Goal: Complete application form: Complete application form

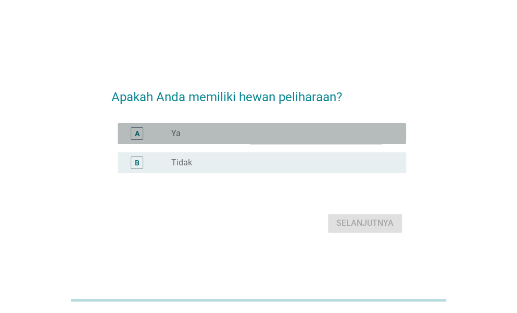
click at [212, 140] on div "A radio_button_unchecked Ya" at bounding box center [262, 133] width 289 height 21
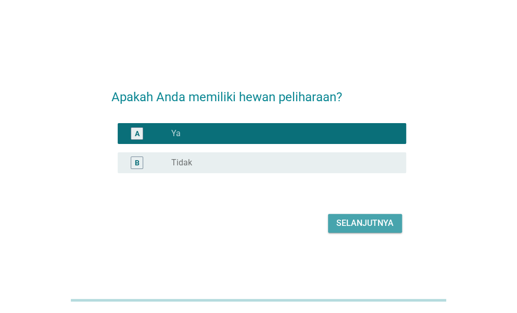
click at [357, 222] on div "Selanjutnya" at bounding box center [365, 223] width 57 height 13
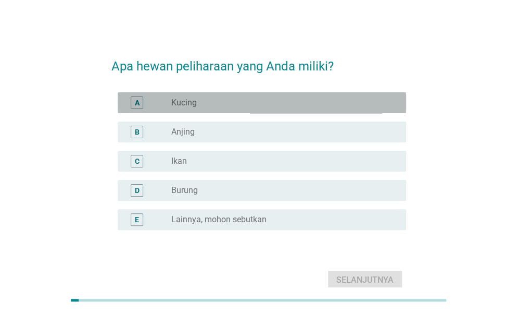
click at [207, 95] on div "A radio_button_unchecked Kucing" at bounding box center [262, 102] width 289 height 21
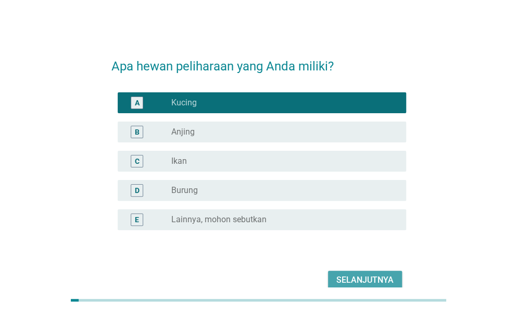
click at [373, 282] on div "Selanjutnya" at bounding box center [365, 279] width 57 height 13
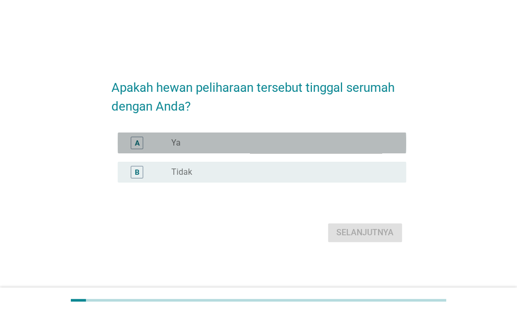
click at [251, 143] on div "radio_button_unchecked Ya" at bounding box center [280, 143] width 218 height 10
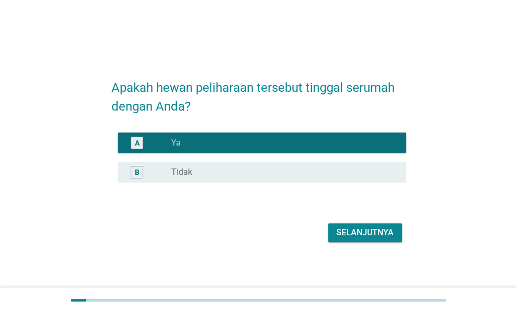
click at [388, 231] on div "Selanjutnya" at bounding box center [365, 232] width 57 height 13
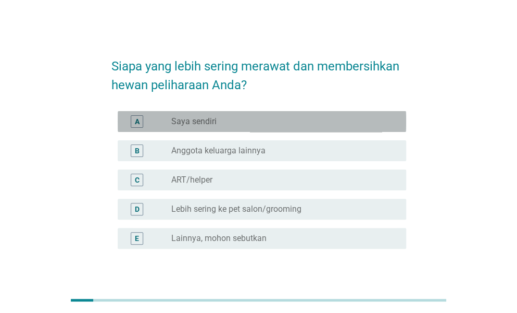
click at [241, 120] on div "radio_button_unchecked Saya sendiri" at bounding box center [280, 121] width 218 height 10
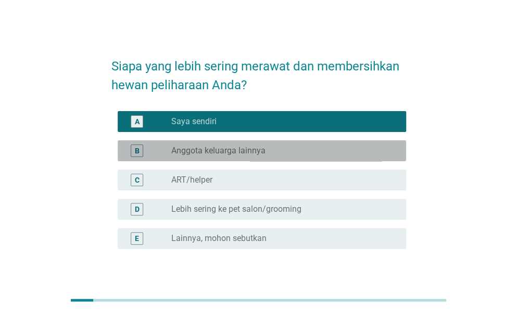
click at [239, 148] on label "Anggota keluarga lainnya" at bounding box center [218, 150] width 94 height 10
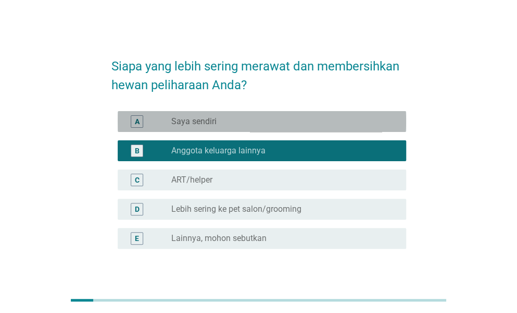
click at [279, 121] on div "radio_button_unchecked Saya sendiri" at bounding box center [280, 121] width 218 height 10
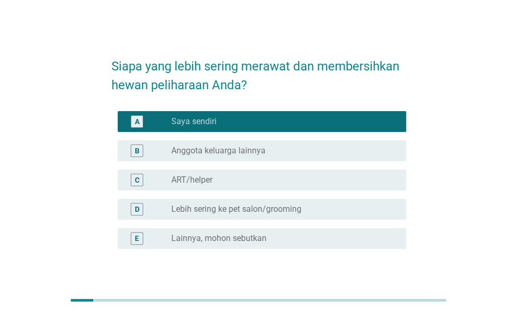
scroll to position [70, 0]
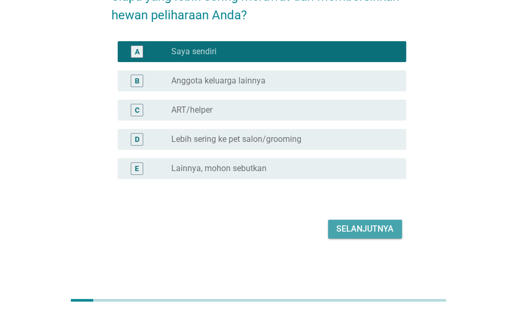
click at [387, 232] on div "Selanjutnya" at bounding box center [365, 228] width 57 height 13
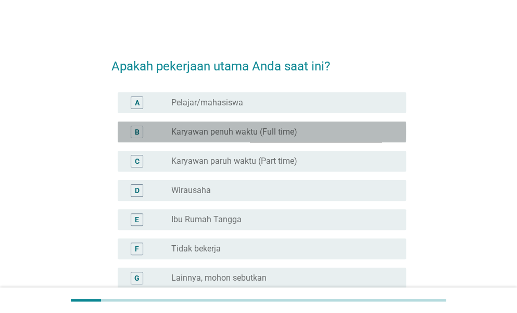
click at [249, 132] on label "Karyawan penuh waktu (Full time)" at bounding box center [234, 132] width 126 height 10
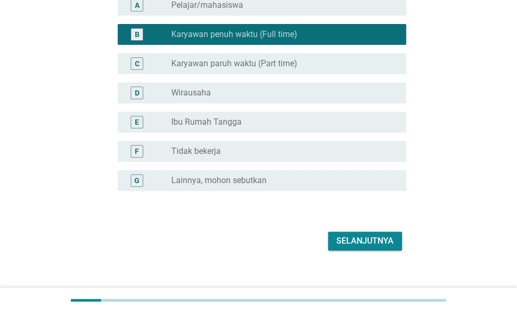
scroll to position [101, 0]
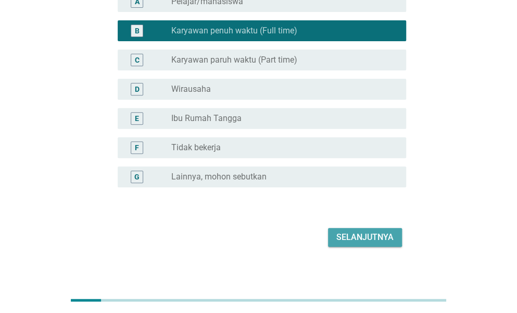
click at [351, 235] on div "Selanjutnya" at bounding box center [365, 237] width 57 height 13
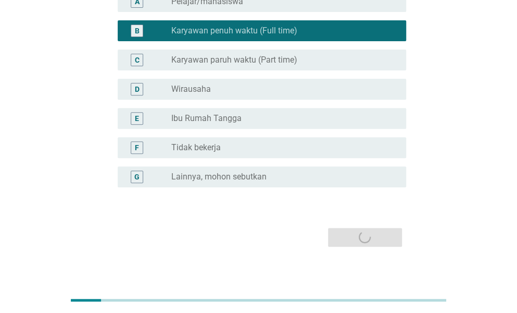
scroll to position [0, 0]
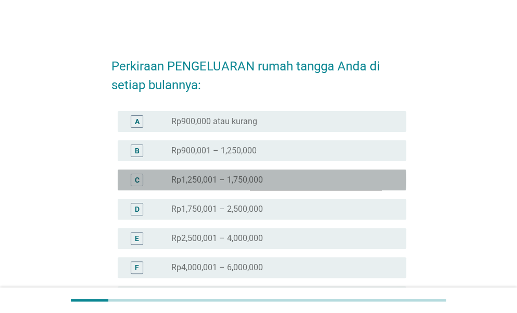
click at [239, 187] on div "C radio_button_unchecked Rp1,250,001 – 1,750,000" at bounding box center [262, 179] width 289 height 21
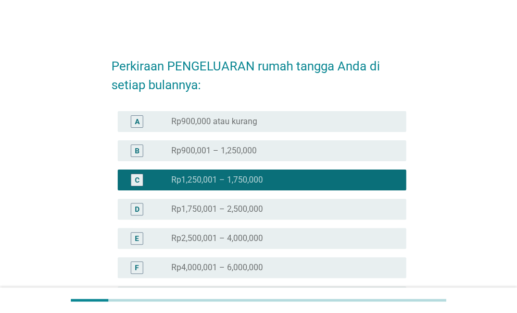
scroll to position [157, 0]
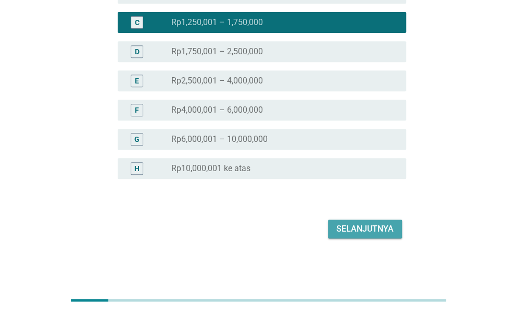
click at [364, 227] on div "Selanjutnya" at bounding box center [365, 228] width 57 height 13
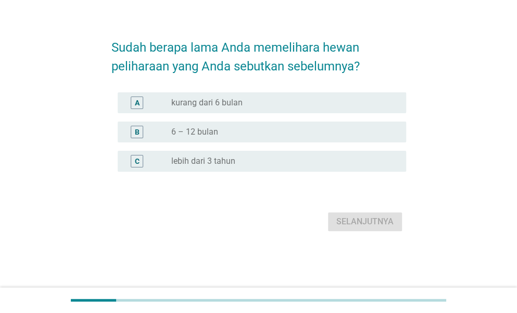
scroll to position [0, 0]
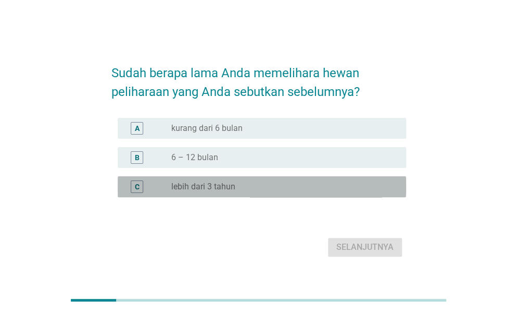
click at [230, 191] on label "lebih dari 3 tahun" at bounding box center [203, 186] width 64 height 10
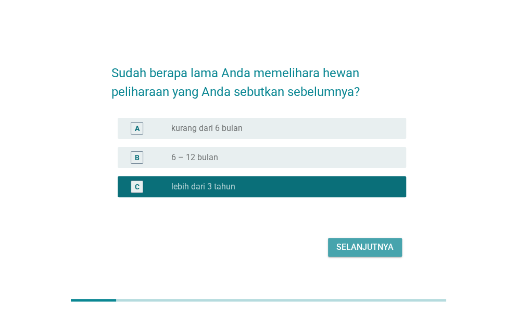
click at [387, 245] on div "Selanjutnya" at bounding box center [365, 247] width 57 height 13
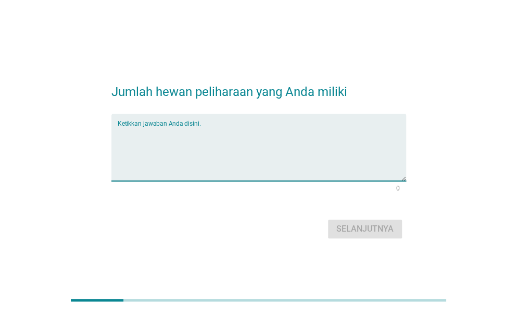
click at [271, 135] on textarea "Ketikkan jawaban Anda disini." at bounding box center [262, 153] width 289 height 55
type textarea "1"
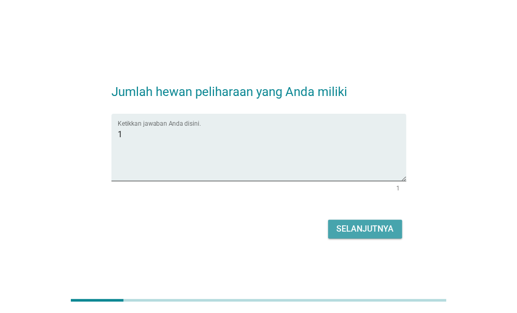
click at [364, 235] on button "Selanjutnya" at bounding box center [365, 228] width 74 height 19
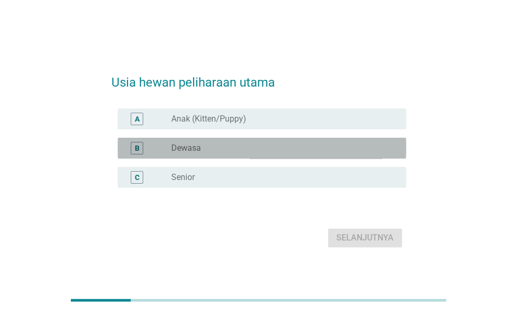
click at [201, 158] on div "B radio_button_unchecked Dewasa" at bounding box center [262, 148] width 289 height 21
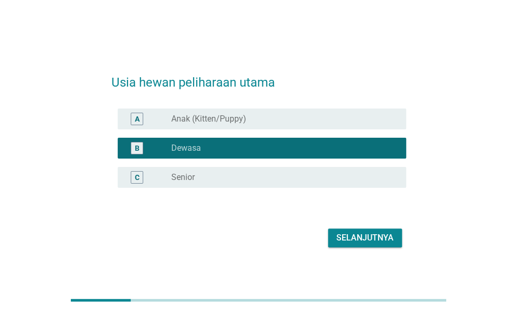
click at [380, 247] on div "Selanjutnya" at bounding box center [258, 237] width 295 height 25
click at [382, 245] on button "Selanjutnya" at bounding box center [365, 237] width 74 height 19
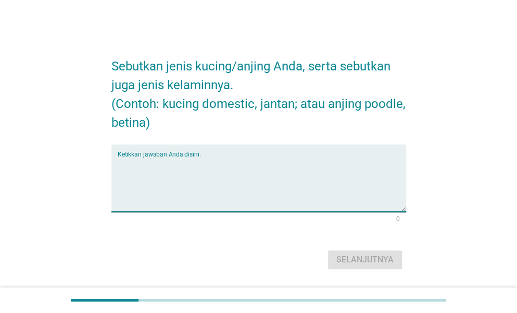
click at [219, 164] on textarea "Ketikkan jawaban Anda disini." at bounding box center [262, 184] width 289 height 55
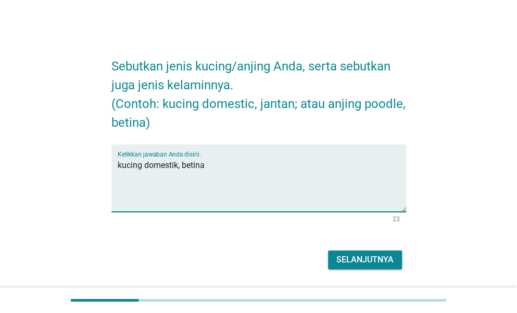
type textarea "kucing domestik, betina"
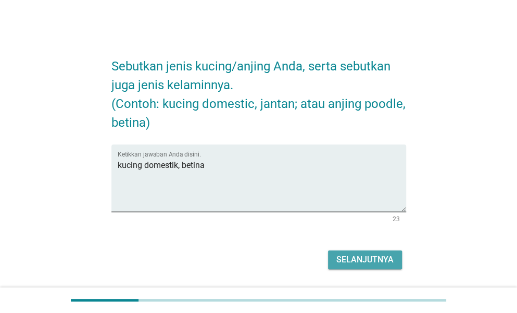
click at [359, 254] on div "Selanjutnya" at bounding box center [365, 259] width 57 height 13
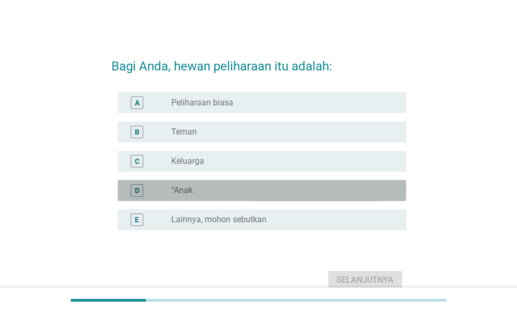
click at [239, 185] on div "radio_button_unchecked “Anak" at bounding box center [280, 190] width 218 height 10
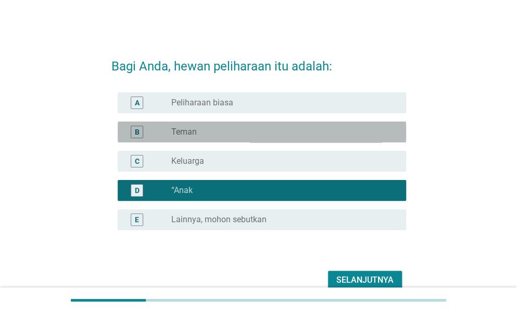
click at [236, 131] on div "radio_button_unchecked Teman" at bounding box center [280, 132] width 218 height 10
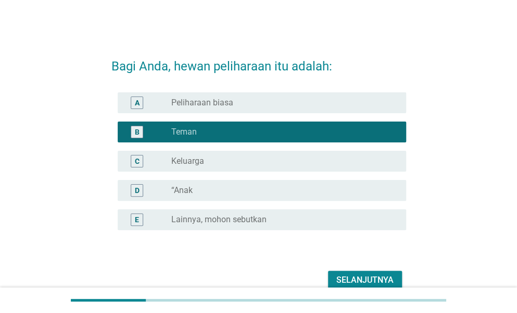
click at [246, 179] on div "D radio_button_unchecked “Anak" at bounding box center [258, 190] width 295 height 29
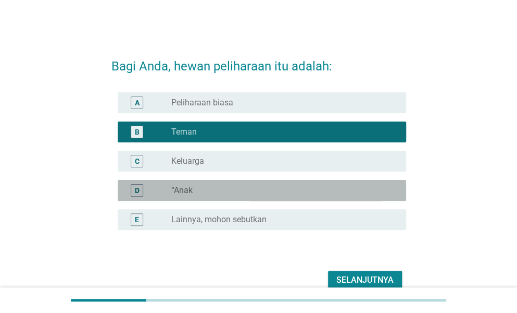
click at [284, 189] on div "radio_button_unchecked “Anak" at bounding box center [280, 190] width 218 height 10
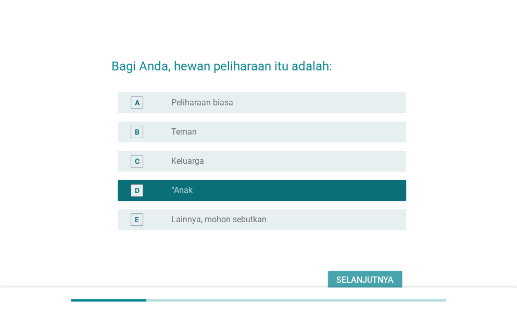
click at [374, 273] on div "Selanjutnya" at bounding box center [365, 279] width 57 height 13
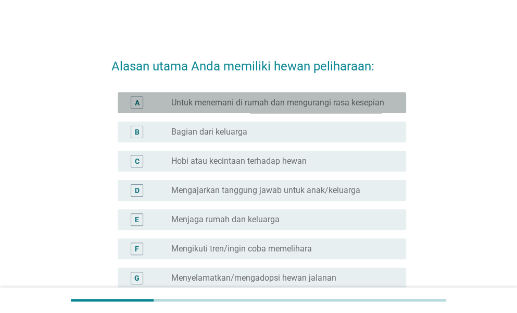
click at [268, 102] on label "Untuk menemani di rumah dan mengurangi rasa kesepian" at bounding box center [277, 102] width 213 height 10
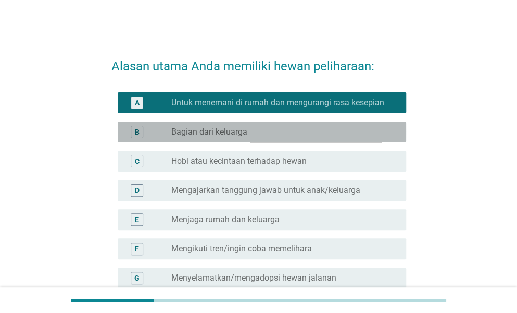
click at [241, 134] on label "Bagian dari keluarga" at bounding box center [209, 132] width 76 height 10
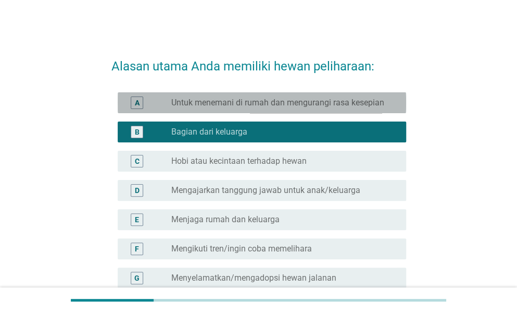
click at [238, 95] on div "A radio_button_unchecked Untuk menemani di rumah dan mengurangi rasa kesepian" at bounding box center [262, 102] width 289 height 21
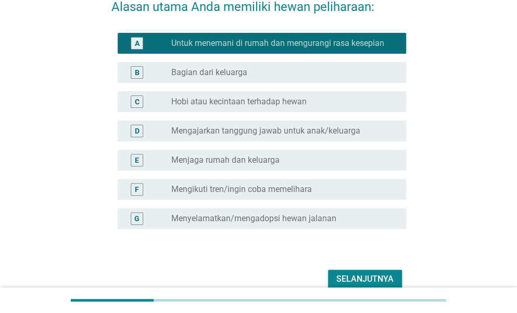
scroll to position [109, 0]
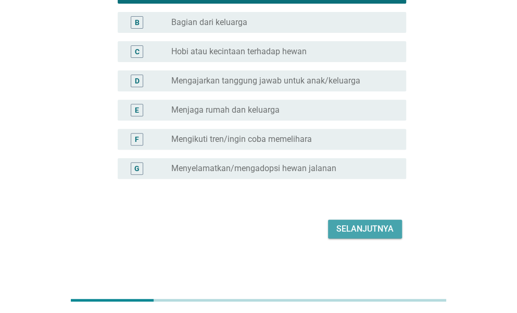
click at [354, 230] on div "Selanjutnya" at bounding box center [365, 228] width 57 height 13
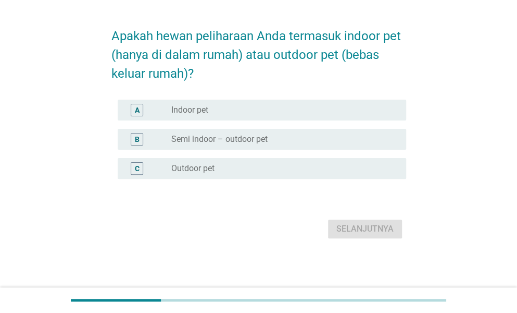
scroll to position [0, 0]
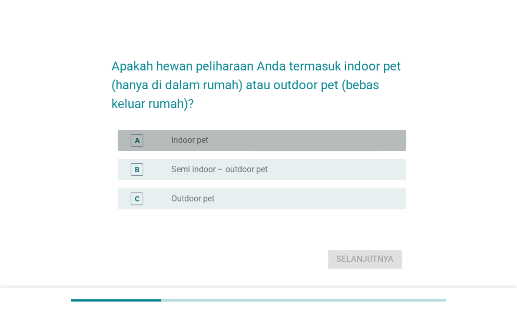
click at [251, 144] on div "radio_button_unchecked Indoor pet" at bounding box center [280, 140] width 218 height 10
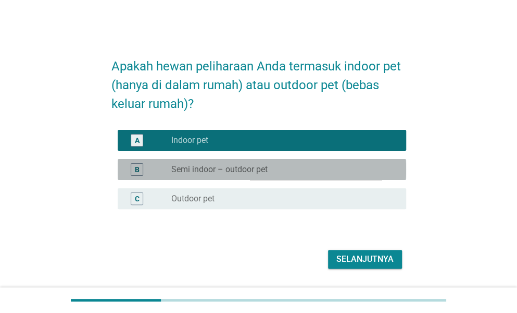
click at [270, 169] on div "radio_button_unchecked Semi indoor – outdoor pet" at bounding box center [280, 169] width 218 height 10
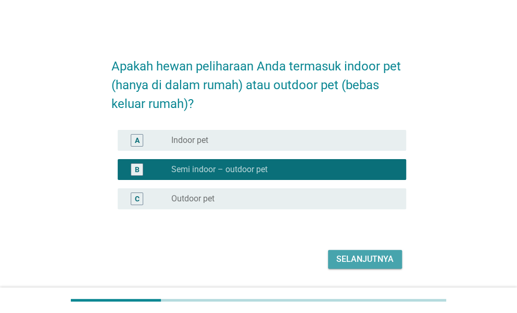
click at [369, 260] on div "Selanjutnya" at bounding box center [365, 259] width 57 height 13
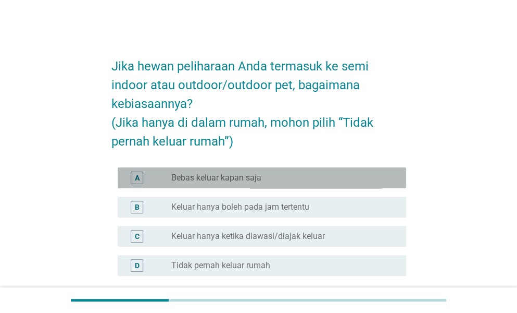
click at [235, 179] on label "Bebas keluar kapan saja" at bounding box center [216, 177] width 90 height 10
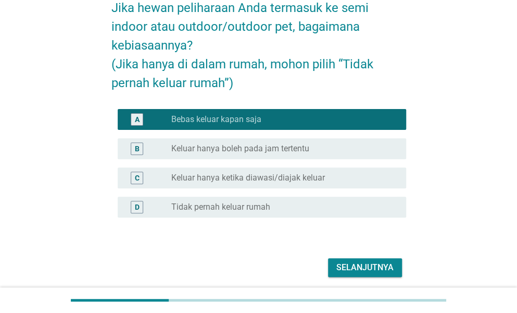
scroll to position [97, 0]
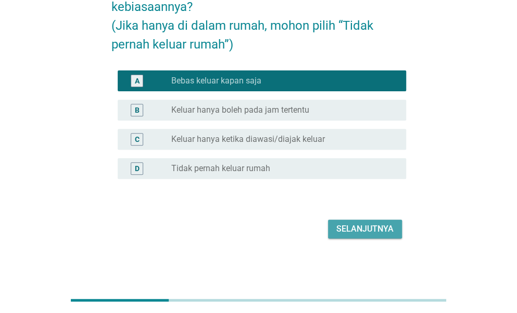
click at [338, 227] on div "Selanjutnya" at bounding box center [365, 228] width 57 height 13
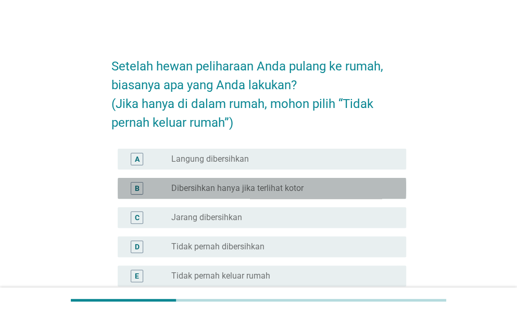
click at [247, 190] on label "Dibersihkan hanya jika terlihat kotor" at bounding box center [237, 188] width 132 height 10
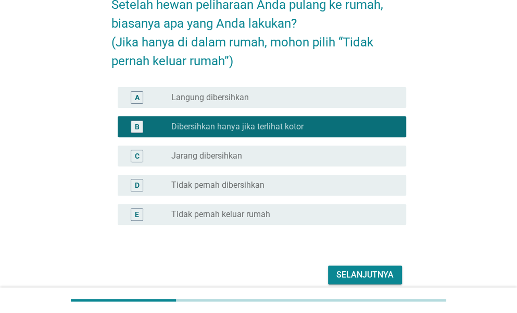
scroll to position [107, 0]
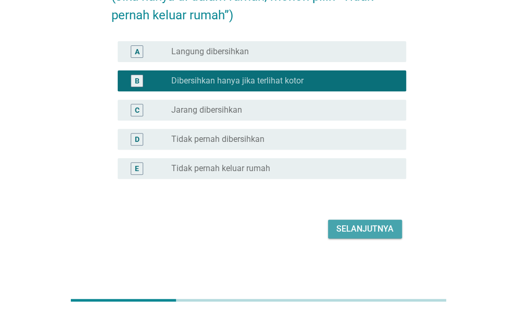
click at [355, 234] on div "Selanjutnya" at bounding box center [365, 228] width 57 height 13
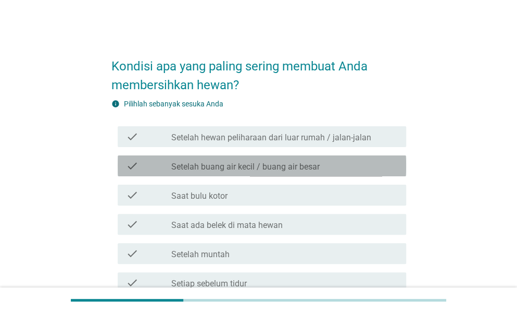
click at [219, 163] on label "Setelah buang air kecil / buang air besar" at bounding box center [245, 166] width 148 height 10
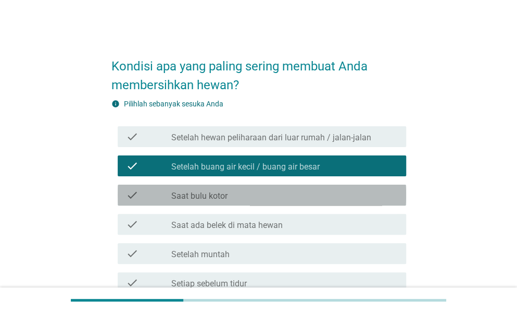
click at [217, 196] on label "Saat bulu kotor" at bounding box center [199, 196] width 56 height 10
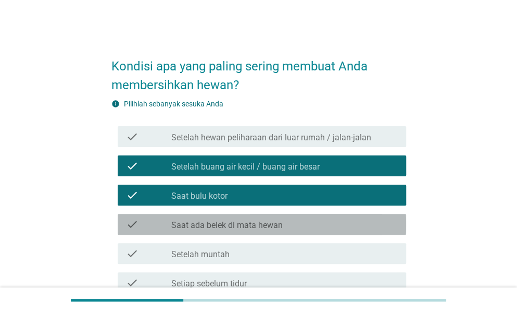
click at [234, 228] on label "Saat ada belek di mata hewan" at bounding box center [226, 225] width 111 height 10
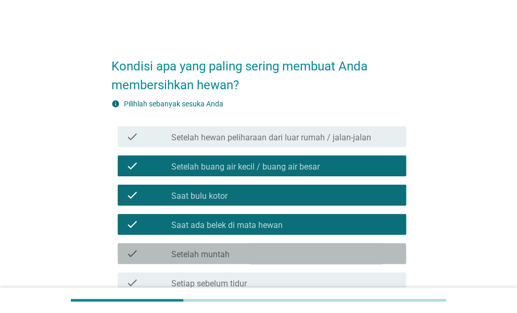
click at [256, 255] on div "check_box_outline_blank Setelah muntah" at bounding box center [284, 253] width 227 height 13
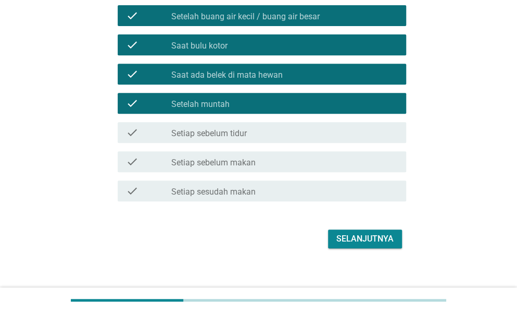
scroll to position [160, 0]
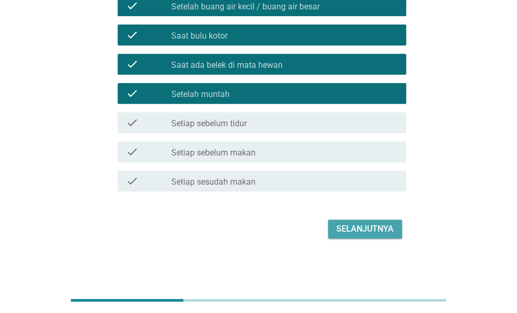
click at [343, 228] on div "Selanjutnya" at bounding box center [365, 228] width 57 height 13
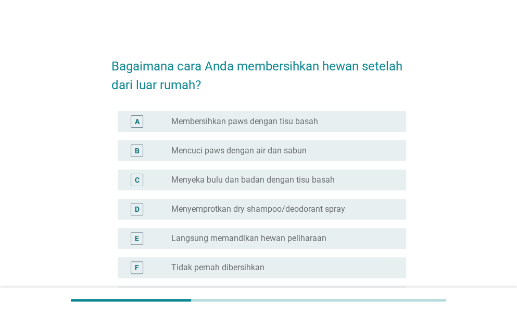
click at [263, 114] on div "A radio_button_unchecked Membersihkan paws dengan tisu basah" at bounding box center [262, 121] width 289 height 21
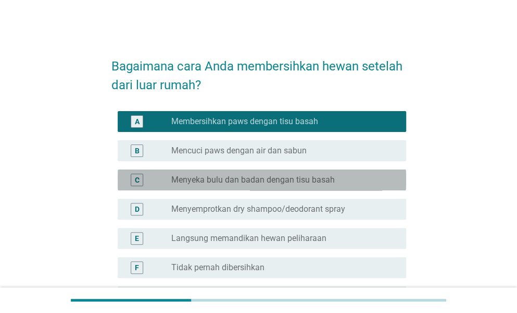
click at [238, 182] on label "Menyeka bulu dan badan dengan tisu basah" at bounding box center [253, 180] width 164 height 10
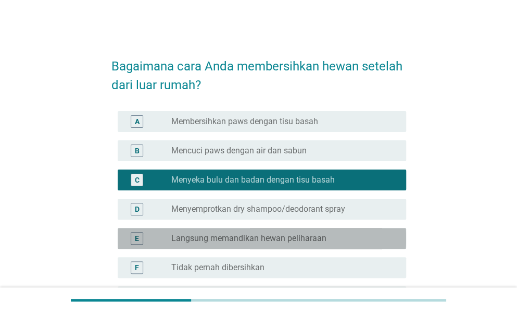
click at [238, 233] on label "Langsung memandikan hewan peliharaan" at bounding box center [248, 238] width 155 height 10
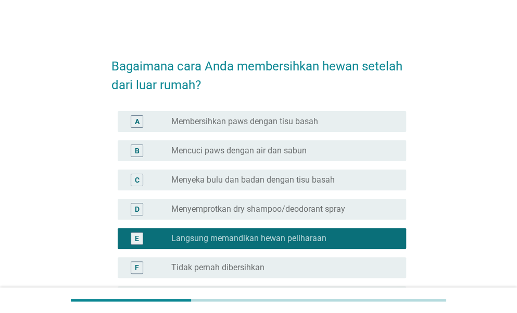
click at [513, 259] on div "Bagaimana cara Anda membersihkan hewan setelah dari luar rumah? A radio_button_…" at bounding box center [258, 207] width 517 height 415
click at [515, 259] on div "Bagaimana cara Anda membersihkan hewan setelah dari luar rumah? A radio_button_…" at bounding box center [258, 207] width 517 height 415
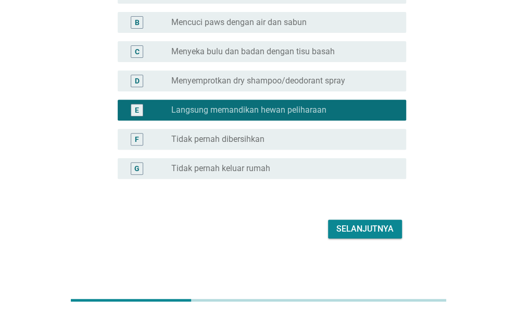
click at [341, 220] on button "Selanjutnya" at bounding box center [365, 228] width 74 height 19
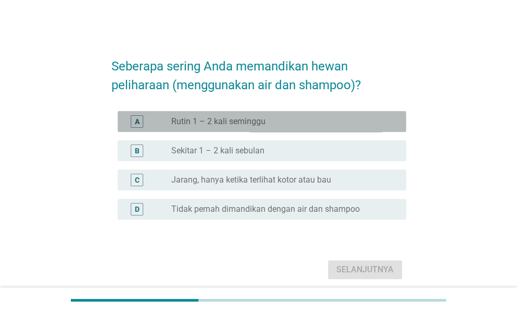
click at [251, 127] on div "radio_button_unchecked Rutin 1 – 2 kali seminggu" at bounding box center [284, 121] width 227 height 13
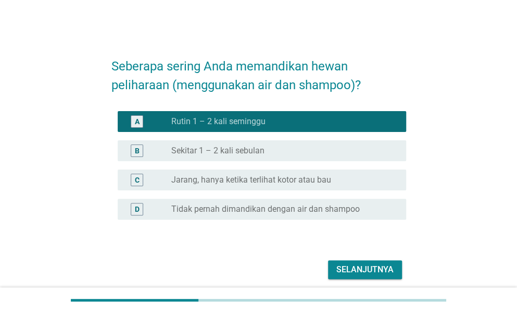
click at [369, 263] on div "Selanjutnya" at bounding box center [365, 269] width 57 height 13
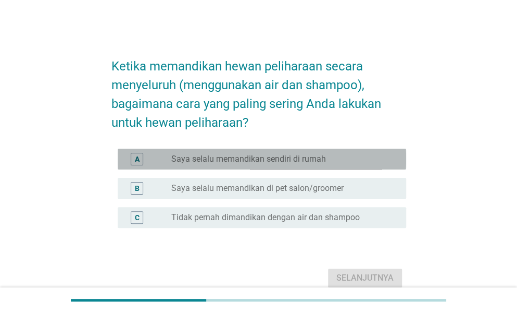
click at [257, 156] on label "Saya selalu memandikan sendiri di rumah" at bounding box center [248, 159] width 155 height 10
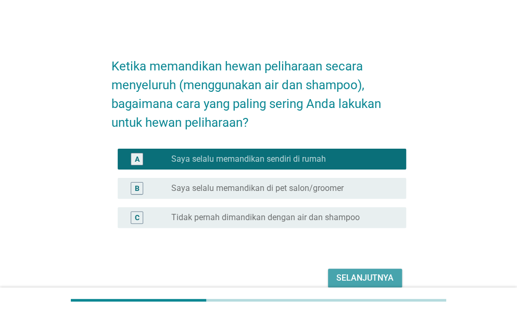
click at [364, 275] on div "Selanjutnya" at bounding box center [365, 277] width 57 height 13
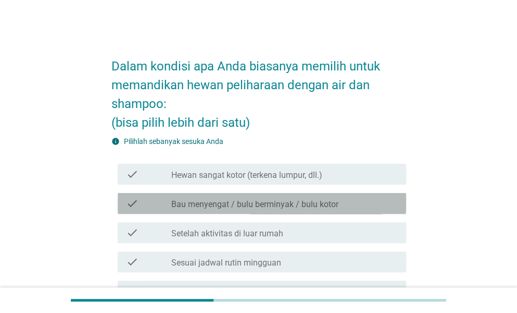
click at [232, 201] on label "Bau menyengat / bulu berminyak / bulu kotor" at bounding box center [254, 204] width 167 height 10
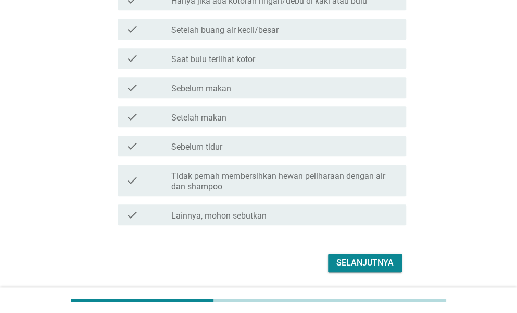
scroll to position [325, 0]
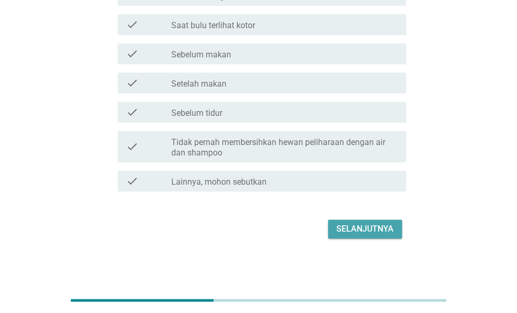
click at [369, 228] on div "Selanjutnya" at bounding box center [365, 228] width 57 height 13
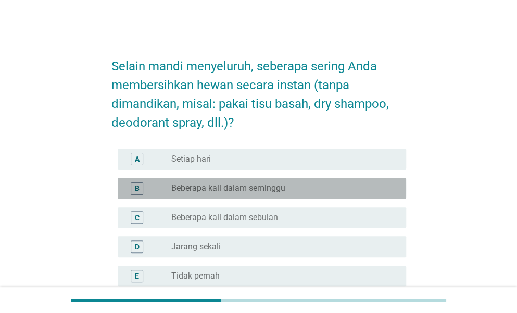
click at [265, 195] on div "B radio_button_unchecked Beberapa kali dalam seminggu" at bounding box center [262, 188] width 289 height 21
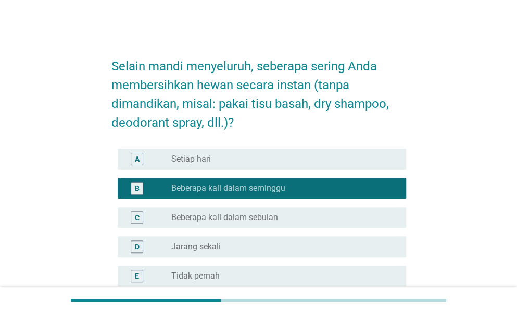
click at [249, 220] on label "Beberapa kali dalam sebulan" at bounding box center [224, 217] width 107 height 10
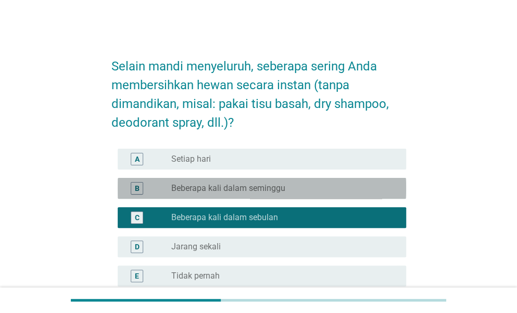
click at [236, 184] on label "Beberapa kali dalam seminggu" at bounding box center [228, 188] width 114 height 10
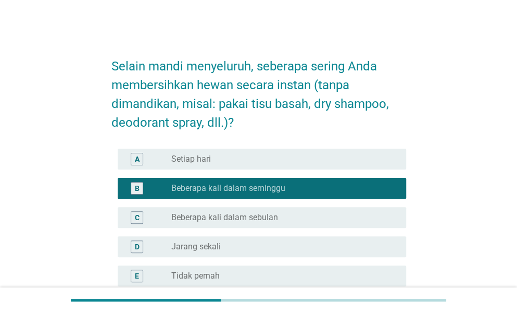
scroll to position [107, 0]
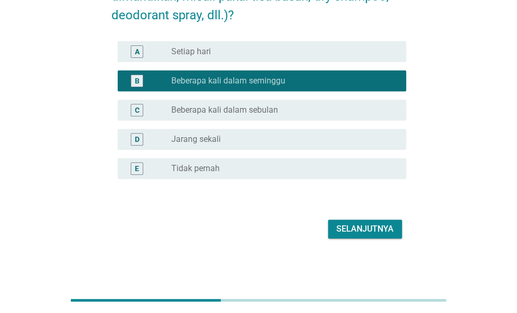
click at [393, 241] on div "Selain mandi menyeluruh, seberapa sering Anda membersihkan hewan secara instan …" at bounding box center [259, 90] width 312 height 319
click at [373, 223] on div "Selanjutnya" at bounding box center [365, 228] width 57 height 13
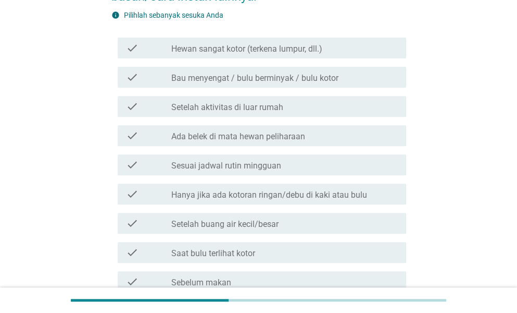
scroll to position [0, 0]
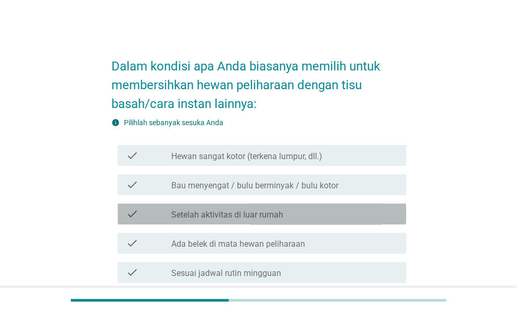
click at [225, 218] on label "Setelah aktivitas di luar rumah" at bounding box center [227, 214] width 112 height 10
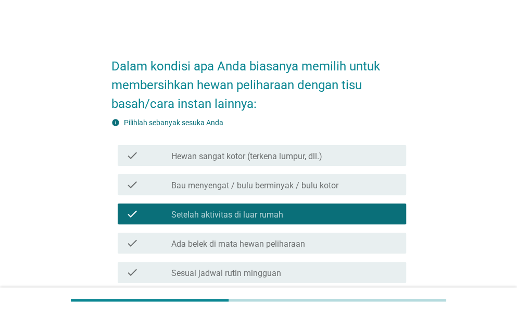
click at [516, 196] on div "Dalam kondisi apa Anda biasanya memilih untuk membersihkan hewan peliharaan den…" at bounding box center [258, 311] width 517 height 622
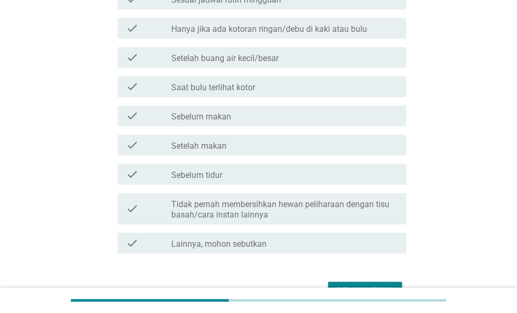
scroll to position [335, 0]
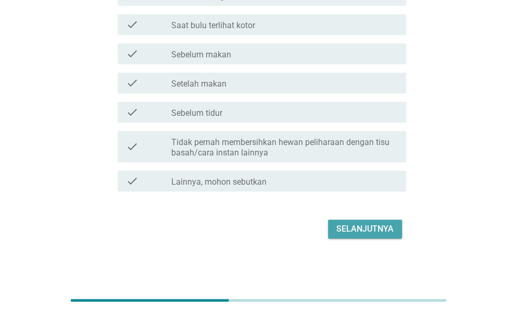
click at [382, 231] on div "Selanjutnya" at bounding box center [365, 228] width 57 height 13
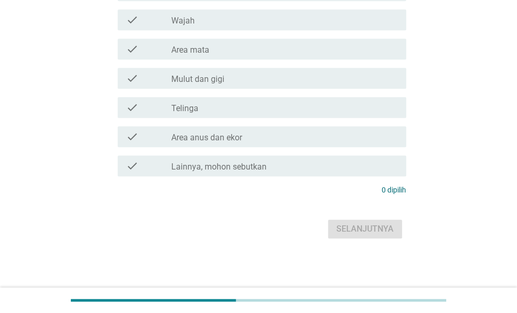
scroll to position [0, 0]
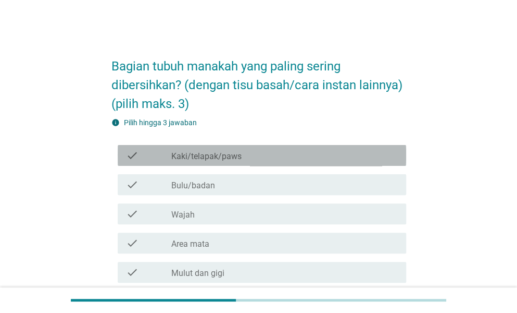
click at [255, 154] on div "check_box_outline_blank Kaki/telapak/paws" at bounding box center [284, 155] width 227 height 13
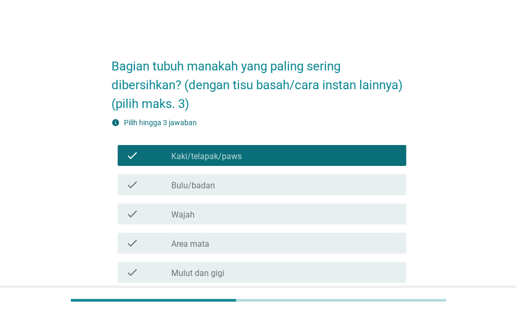
click at [227, 223] on div "check check_box_outline_blank Wajah" at bounding box center [258, 213] width 295 height 29
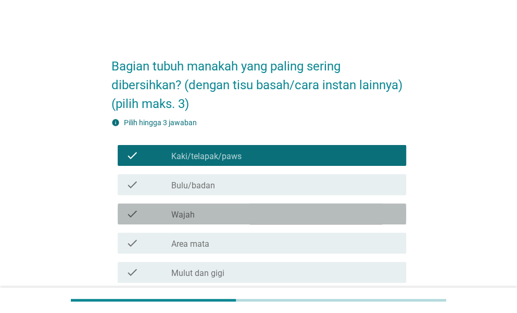
click at [226, 215] on div "check_box_outline_blank Wajah" at bounding box center [284, 213] width 227 height 13
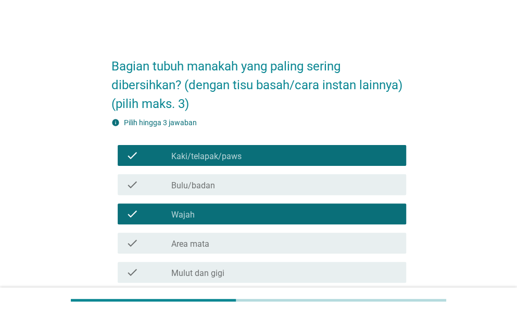
click at [229, 265] on div "check check_box_outline_blank Mulut dan gigi" at bounding box center [262, 272] width 289 height 21
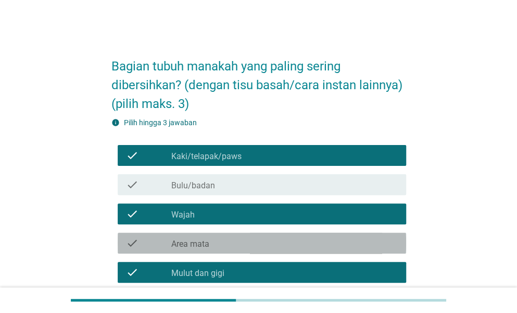
click at [347, 246] on div "check_box_outline_blank Area mata" at bounding box center [284, 243] width 227 height 13
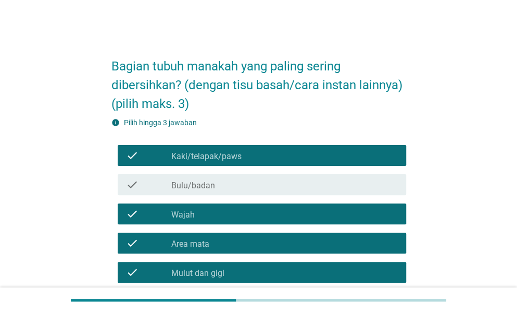
scroll to position [194, 0]
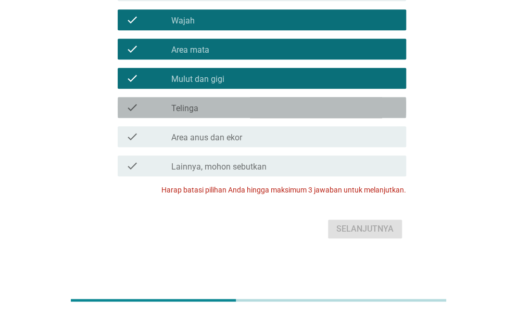
click at [262, 114] on div "check check_box_outline_blank Telinga" at bounding box center [262, 107] width 289 height 21
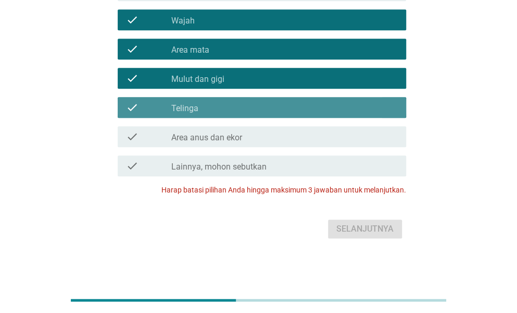
click at [225, 109] on div "check_box_outline_blank Telinga" at bounding box center [284, 107] width 227 height 13
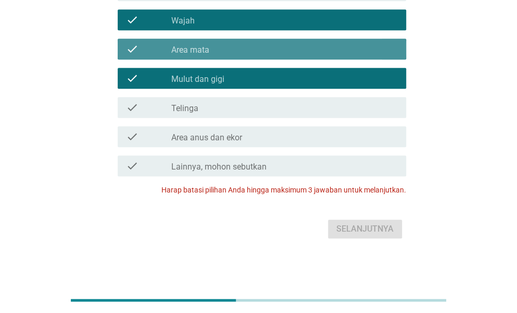
click at [223, 46] on div "check_box_outline_blank Area mata" at bounding box center [284, 49] width 227 height 13
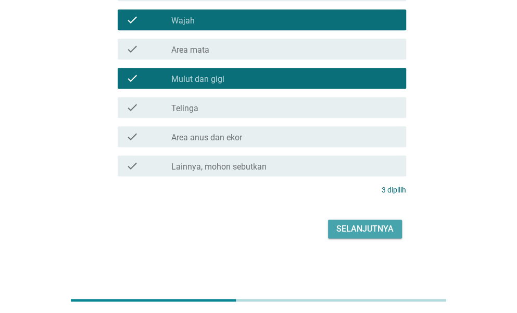
click at [366, 223] on div "Selanjutnya" at bounding box center [365, 228] width 57 height 13
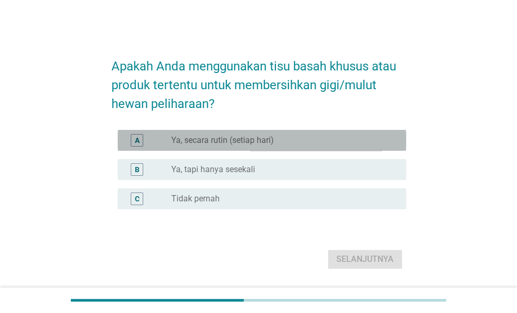
click at [253, 139] on label "Ya, secara rutin (setiap hari)" at bounding box center [222, 140] width 103 height 10
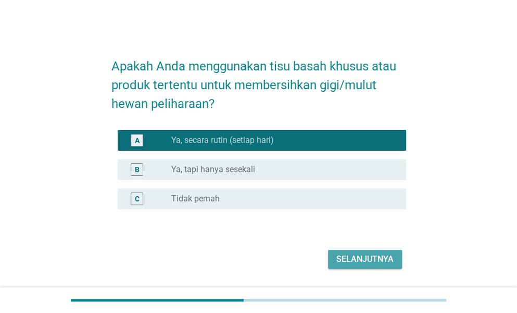
click at [360, 252] on button "Selanjutnya" at bounding box center [365, 259] width 74 height 19
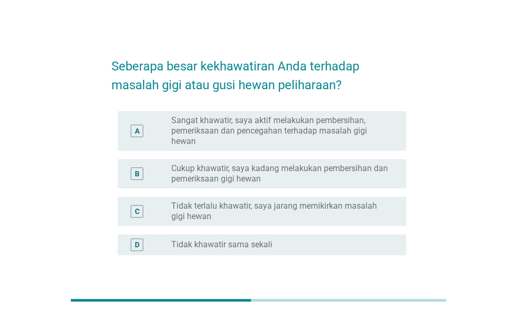
click at [231, 138] on label "Sangat khawatir, saya aktif melakukan pembersihan, pemeriksaan dan pencegahan t…" at bounding box center [280, 130] width 218 height 31
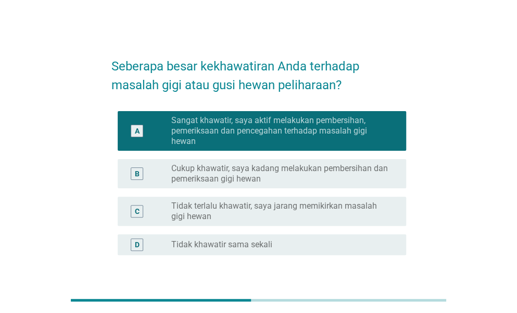
click at [347, 168] on label "Cukup khawatir, saya kadang melakukan pembersihan dan pemeriksaan gigi hewan" at bounding box center [280, 173] width 218 height 21
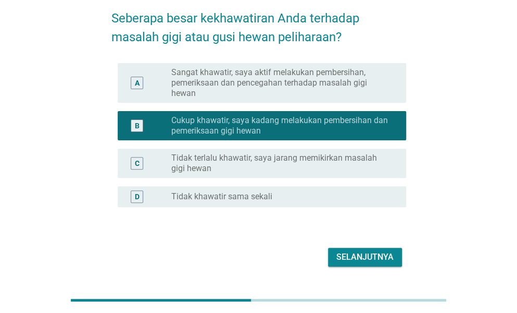
scroll to position [64, 0]
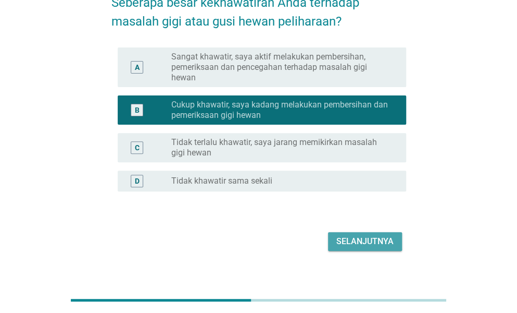
click at [345, 240] on div "Selanjutnya" at bounding box center [365, 241] width 57 height 13
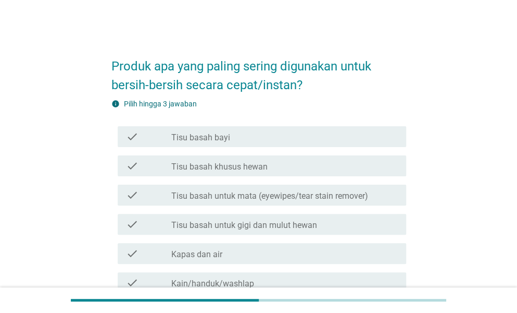
click at [303, 142] on div "check_box_outline_blank Tisu basah bayi" at bounding box center [284, 136] width 227 height 13
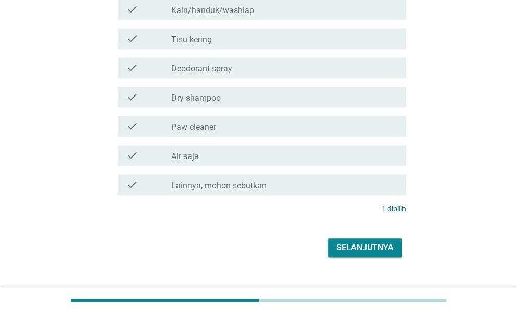
scroll to position [292, 0]
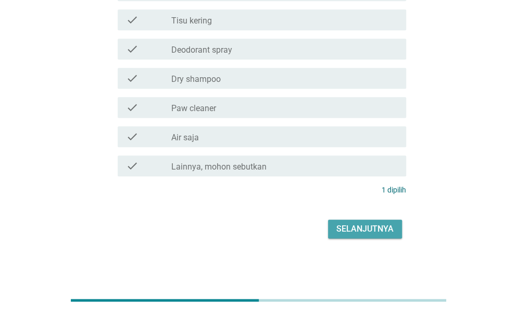
click at [351, 230] on div "Selanjutnya" at bounding box center [365, 228] width 57 height 13
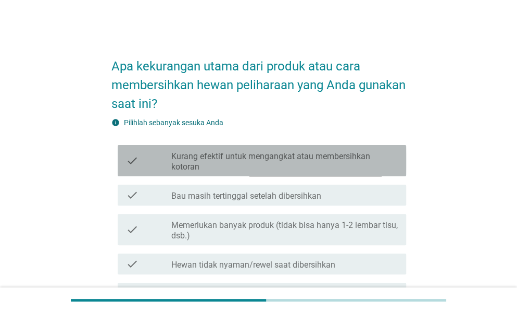
click at [268, 168] on label "Kurang efektif untuk mengangkat atau membersihkan kotoran" at bounding box center [284, 161] width 227 height 21
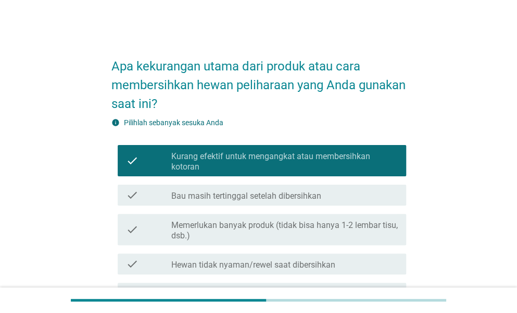
click at [253, 225] on label "Memerlukan banyak produk (tidak bisa hanya 1-2 lembar tisu, dsb.)" at bounding box center [284, 230] width 227 height 21
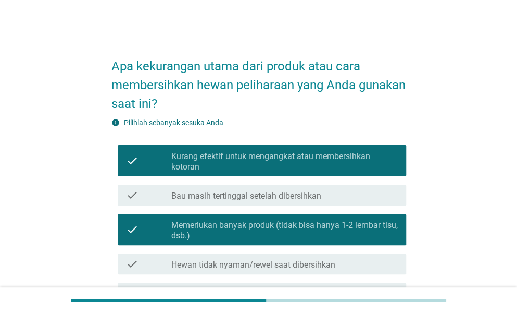
scroll to position [268, 0]
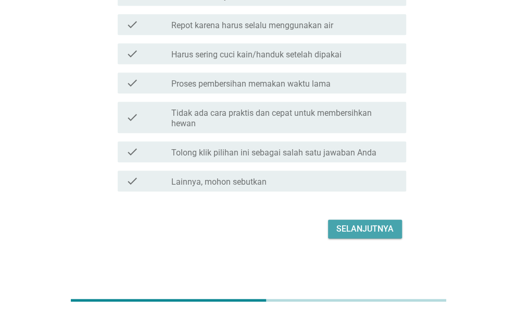
click at [354, 222] on div "Selanjutnya" at bounding box center [365, 228] width 57 height 13
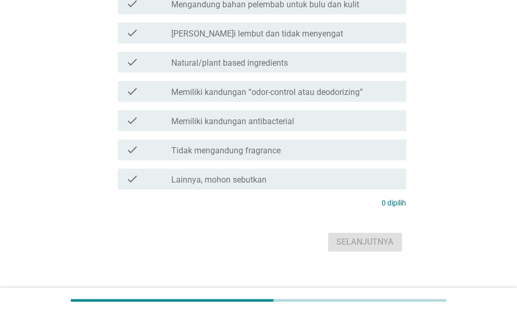
scroll to position [0, 0]
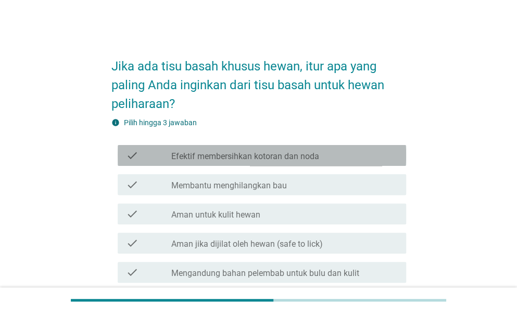
click at [243, 151] on label "Efektif membersihkan kotoran dan noda" at bounding box center [245, 156] width 148 height 10
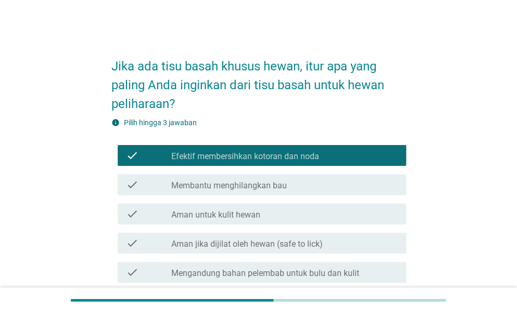
click at [256, 209] on label "Aman untuk kulit hewan" at bounding box center [215, 214] width 89 height 10
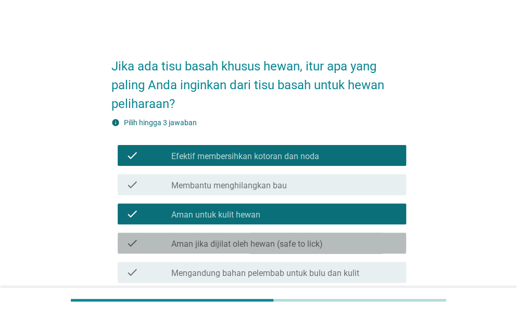
click at [273, 252] on div "check check_box_outline_blank Aman jika dijilat oleh hewan (safe to lick)" at bounding box center [262, 242] width 289 height 21
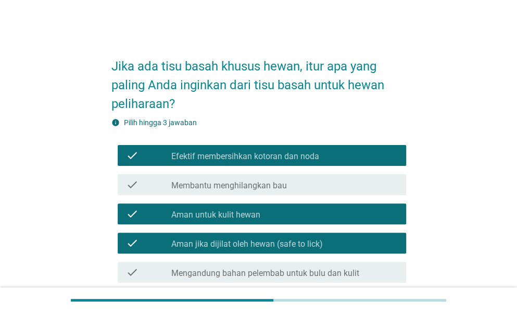
scroll to position [273, 0]
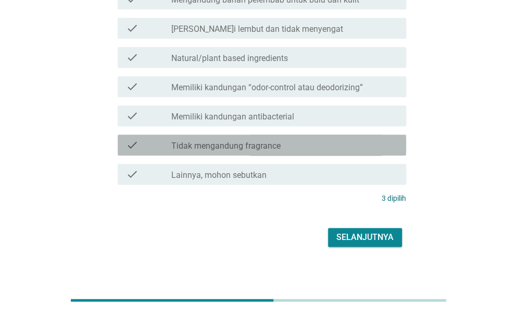
click at [299, 144] on div "check_box_outline_blank Tidak mengandung fragrance" at bounding box center [284, 145] width 227 height 13
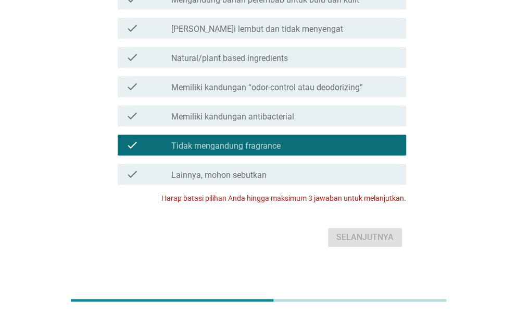
click at [353, 144] on div "check_box_outline_blank Tidak mengandung fragrance" at bounding box center [284, 145] width 227 height 13
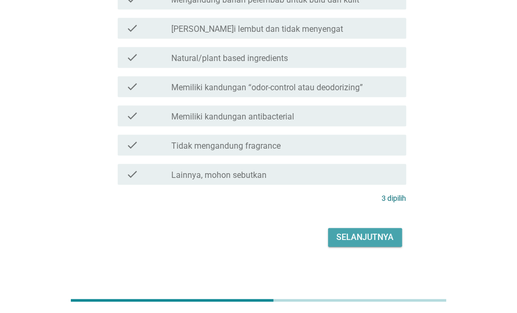
click at [364, 233] on div "Selanjutnya" at bounding box center [365, 237] width 57 height 13
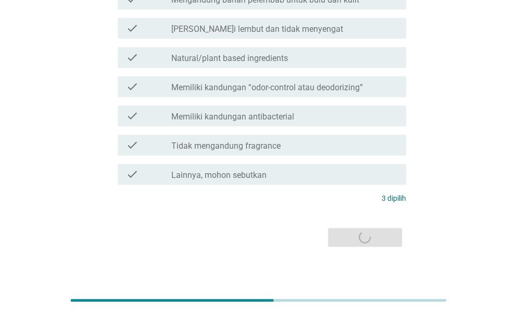
scroll to position [0, 0]
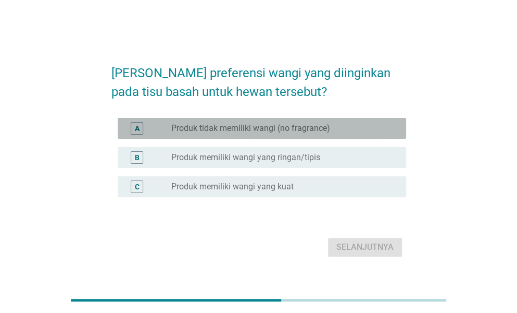
click at [274, 118] on div "A radio_button_unchecked Produk tidak memiliki wangi (no fragrance)" at bounding box center [262, 128] width 289 height 21
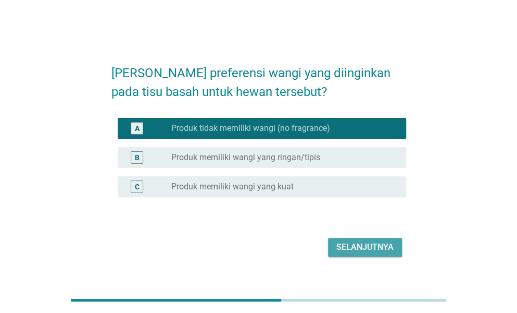
click at [360, 240] on button "Selanjutnya" at bounding box center [365, 247] width 74 height 19
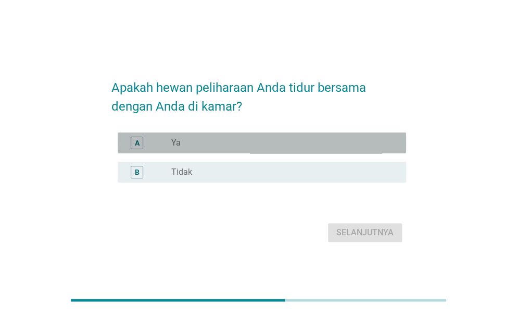
click at [281, 140] on div "radio_button_unchecked Ya" at bounding box center [280, 143] width 218 height 10
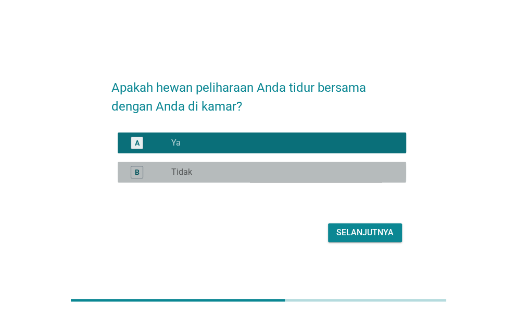
click at [279, 180] on div "B radio_button_unchecked Tidak" at bounding box center [262, 171] width 289 height 21
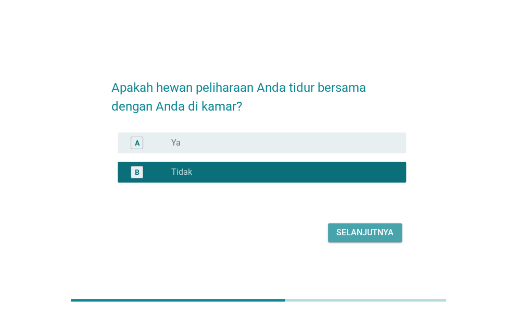
click at [357, 227] on div "Selanjutnya" at bounding box center [365, 232] width 57 height 13
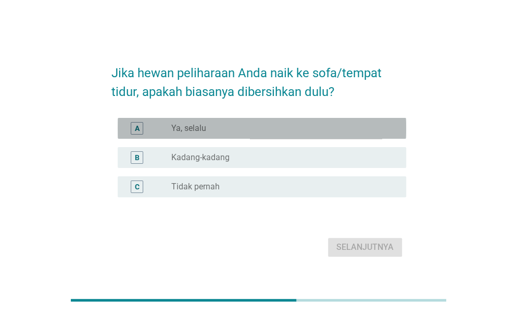
click at [260, 125] on div "radio_button_unchecked Ya, selalu" at bounding box center [280, 128] width 218 height 10
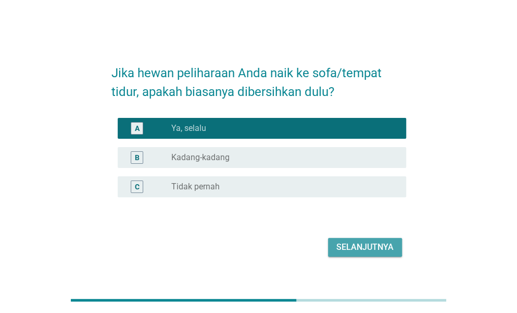
click at [362, 246] on div "Selanjutnya" at bounding box center [365, 247] width 57 height 13
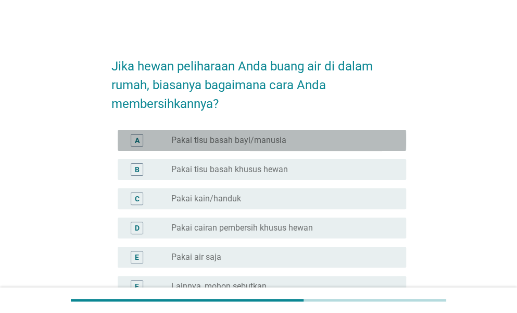
click at [227, 143] on label "Pakai tisu basah bayi/manusia" at bounding box center [228, 140] width 115 height 10
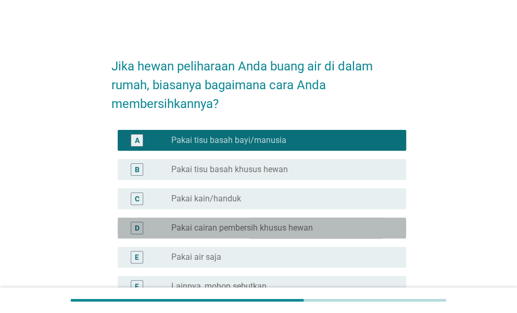
click at [247, 226] on label "Pakai cairan pembersih khusus hewan" at bounding box center [242, 227] width 142 height 10
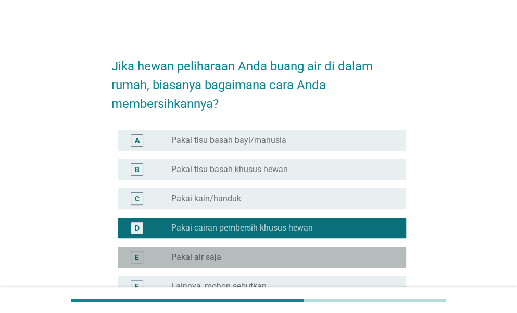
click at [244, 258] on div "radio_button_unchecked Pakai air saja" at bounding box center [280, 257] width 218 height 10
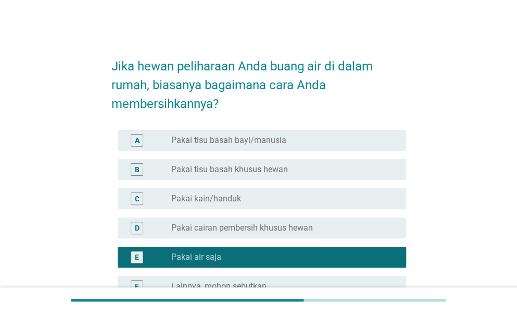
click at [271, 125] on form "Jika hewan peliharaan Anda buang air di dalam rumah, biasanya bagaimana cara An…" at bounding box center [258, 202] width 295 height 313
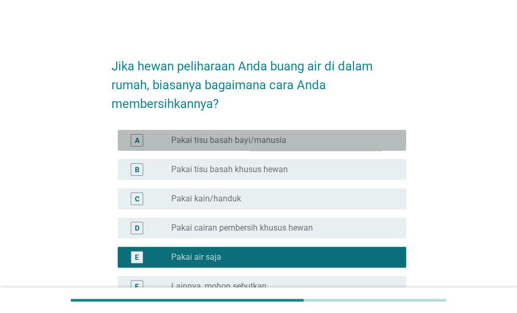
click at [270, 140] on label "Pakai tisu basah bayi/manusia" at bounding box center [228, 140] width 115 height 10
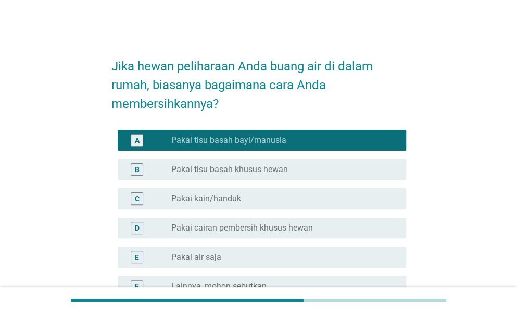
drag, startPoint x: 517, startPoint y: 213, endPoint x: 514, endPoint y: 234, distance: 21.6
click at [514, 234] on div "Jika hewan peliharaan Anda buang air di dalam rumah, biasanya bagaimana cara An…" at bounding box center [258, 202] width 517 height 405
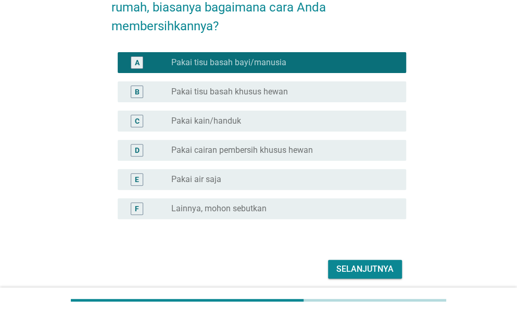
scroll to position [118, 0]
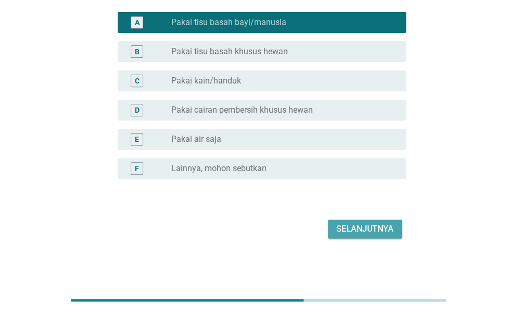
click at [352, 223] on div "Selanjutnya" at bounding box center [365, 228] width 57 height 13
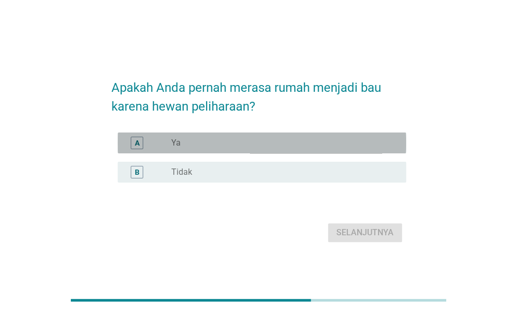
click at [283, 144] on div "radio_button_unchecked Ya" at bounding box center [280, 143] width 218 height 10
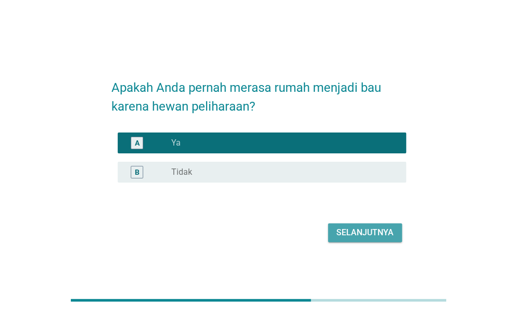
click at [365, 230] on div "Selanjutnya" at bounding box center [365, 232] width 57 height 13
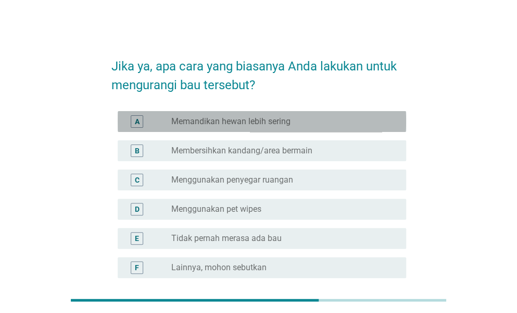
click at [273, 127] on div "radio_button_unchecked Memandikan hewan lebih sering" at bounding box center [284, 121] width 227 height 13
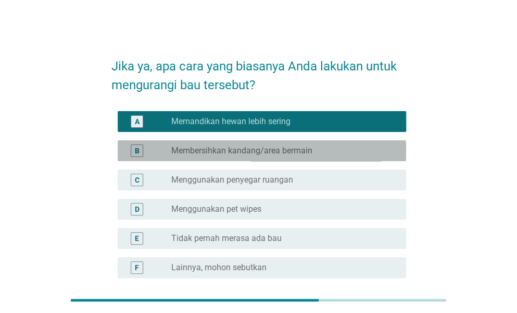
click at [275, 141] on div "B radio_button_unchecked Membersihkan kandang/area bermain" at bounding box center [262, 150] width 289 height 21
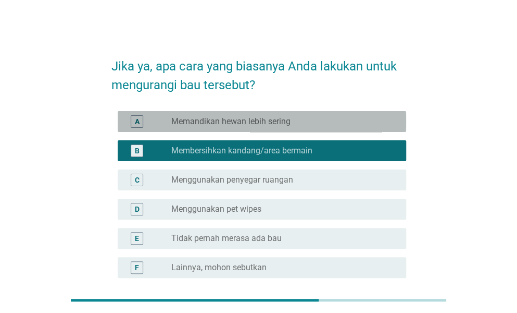
click at [318, 125] on div "radio_button_unchecked Memandikan hewan lebih sering" at bounding box center [280, 121] width 218 height 10
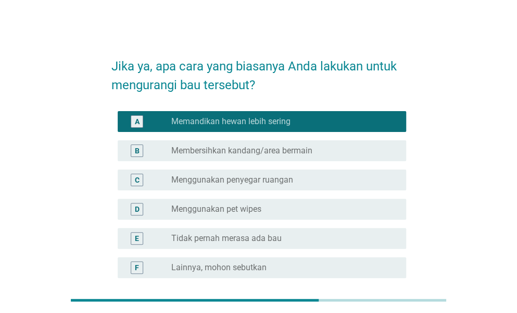
click at [516, 267] on div "Jika ya, apa cara yang biasanya Anda lakukan untuk mengurangi bau tersebut? A r…" at bounding box center [258, 193] width 517 height 386
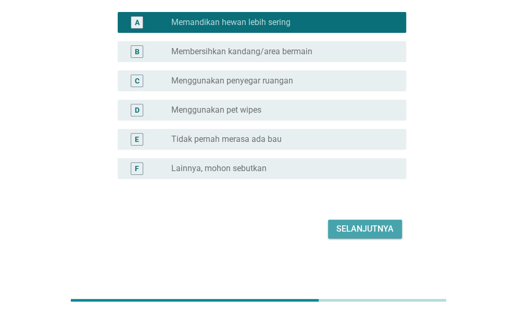
click at [360, 229] on div "Selanjutnya" at bounding box center [365, 228] width 57 height 13
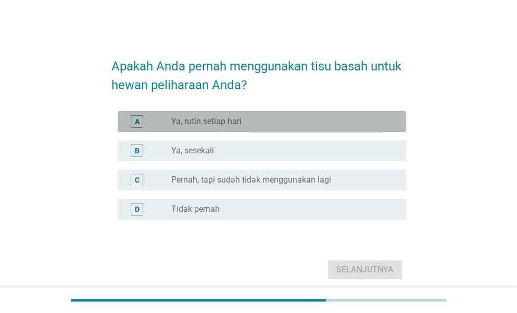
click at [226, 120] on label "Ya, rutin setiap hari" at bounding box center [206, 121] width 70 height 10
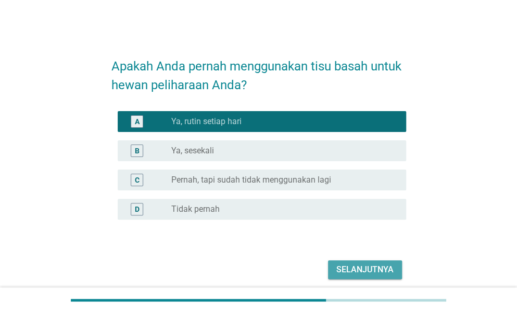
click at [357, 273] on div "Selanjutnya" at bounding box center [365, 269] width 57 height 13
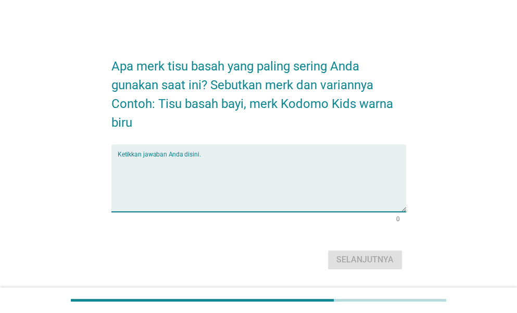
click at [239, 178] on textarea "Ketikkan jawaban Anda disini." at bounding box center [262, 184] width 289 height 55
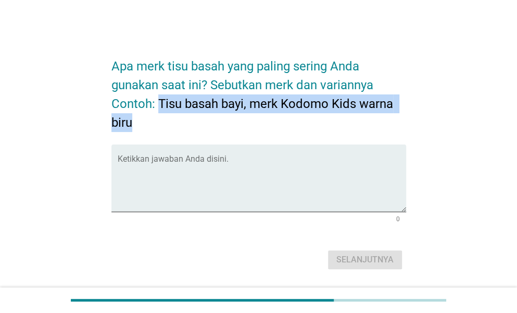
drag, startPoint x: 157, startPoint y: 99, endPoint x: 164, endPoint y: 128, distance: 29.6
click at [164, 128] on h2 "Apa merk tisu basah yang paling sering Anda gunakan saat ini? Sebutkan merk dan…" at bounding box center [258, 88] width 295 height 85
copy h2 "Tisu basah bayi, merk Kodomo Kids warna biru"
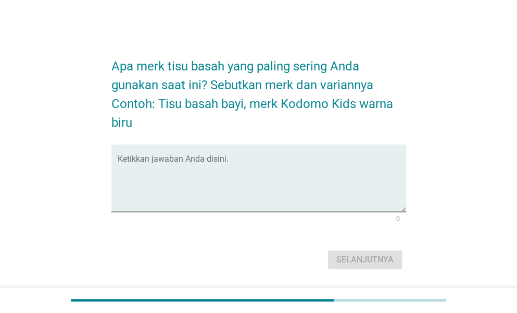
click at [202, 142] on form "Apa merk tisu basah yang paling sering Anda gunakan saat ini? Sebutkan merk dan…" at bounding box center [258, 159] width 295 height 226
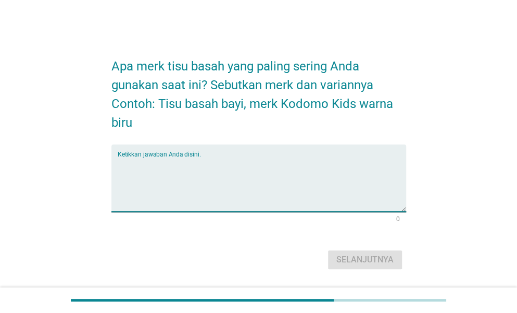
click at [204, 158] on textarea "Ketikkan jawaban Anda disini." at bounding box center [262, 184] width 289 height 55
paste textarea "Tisu basah bayi, merk Kodomo Kids warna biru"
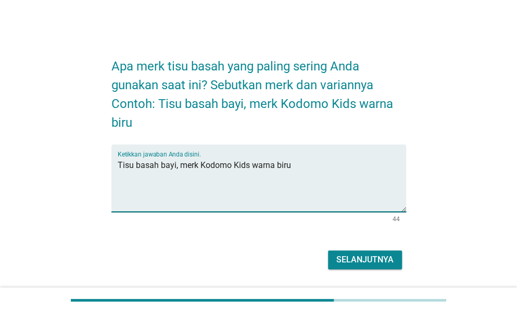
click at [225, 164] on textarea "Tisu basah bayi, merk Kodomo Kids warna biru" at bounding box center [262, 184] width 289 height 55
click at [261, 179] on textarea "Tisu basah bayi, merk Kodomo Kids warna biru" at bounding box center [262, 184] width 289 height 55
type textarea "Tisu basah bayi, merk Kodomo Kids warna biru"
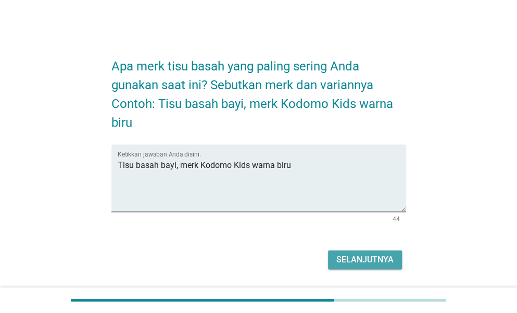
click at [363, 259] on div "Selanjutnya" at bounding box center [365, 259] width 57 height 13
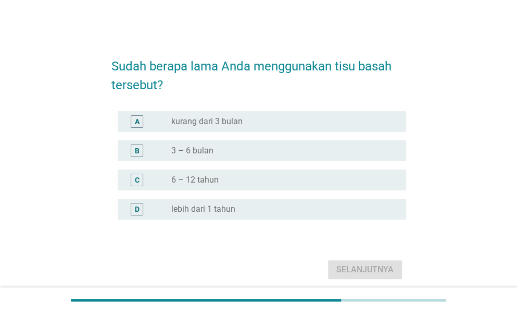
click at [238, 150] on div "radio_button_unchecked 3 – 6 bulan" at bounding box center [280, 150] width 218 height 10
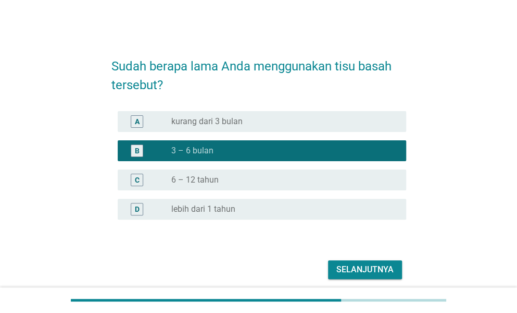
click at [368, 263] on div "Selanjutnya" at bounding box center [365, 269] width 57 height 13
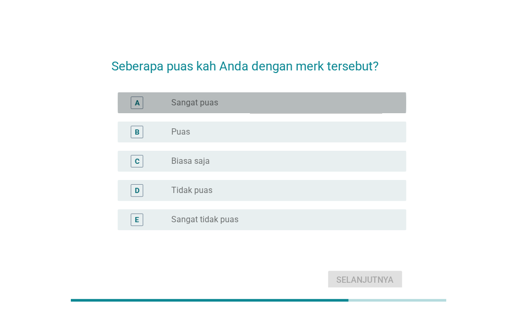
click at [220, 105] on div "radio_button_unchecked Sangat puas" at bounding box center [280, 102] width 218 height 10
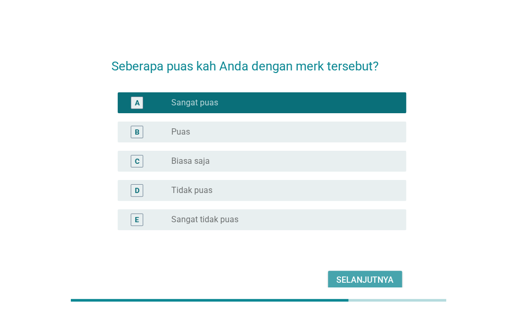
click at [360, 287] on button "Selanjutnya" at bounding box center [365, 279] width 74 height 19
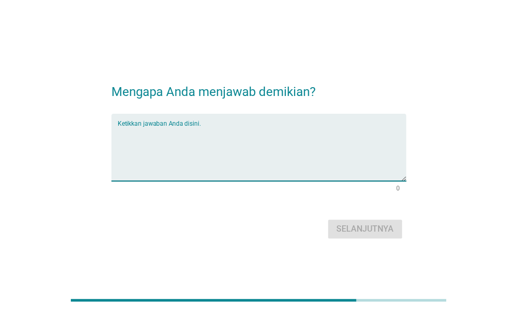
click at [243, 141] on textarea "Ketikkan jawaban Anda disini." at bounding box center [262, 153] width 289 height 55
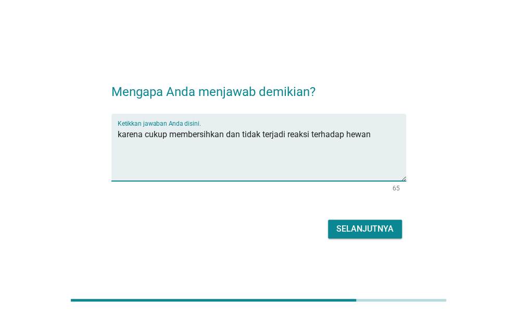
type textarea "karena cukup membersihkan dan tidak terjadi reaksi terhadap hewan"
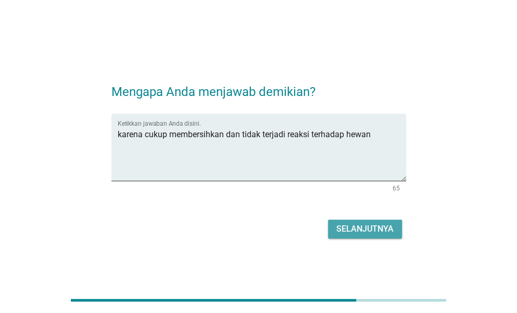
click at [337, 221] on button "Selanjutnya" at bounding box center [365, 228] width 74 height 19
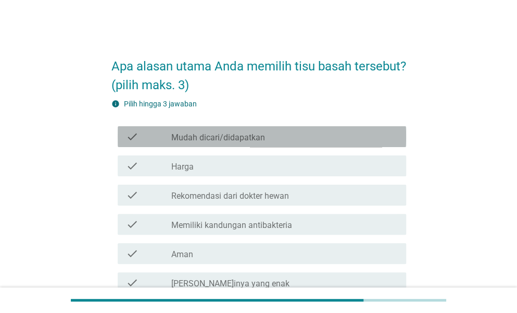
click at [217, 143] on label "Mudah dicari/didapatkan" at bounding box center [218, 137] width 94 height 10
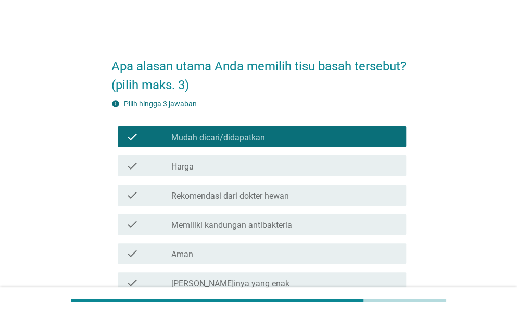
click at [215, 172] on div "check_box_outline_blank Harga" at bounding box center [284, 165] width 227 height 13
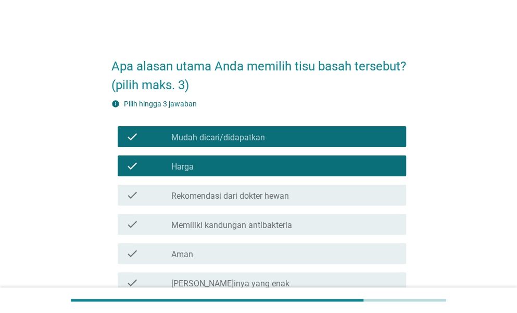
drag, startPoint x: 319, startPoint y: 259, endPoint x: 325, endPoint y: 273, distance: 15.5
click at [325, 268] on div "check check_box_outline_blank Aman" at bounding box center [258, 253] width 295 height 29
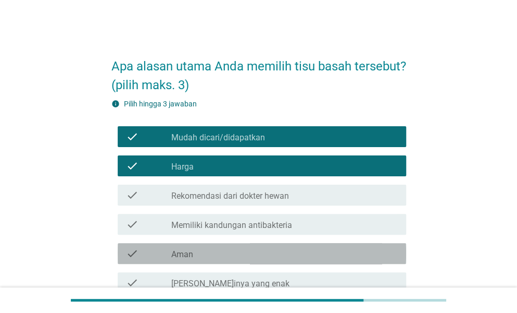
click at [325, 259] on div "check_box_outline_blank Aman" at bounding box center [284, 253] width 227 height 13
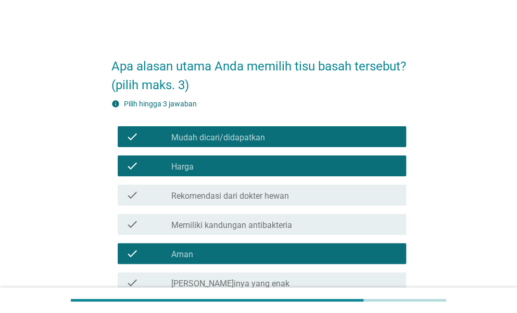
scroll to position [223, 0]
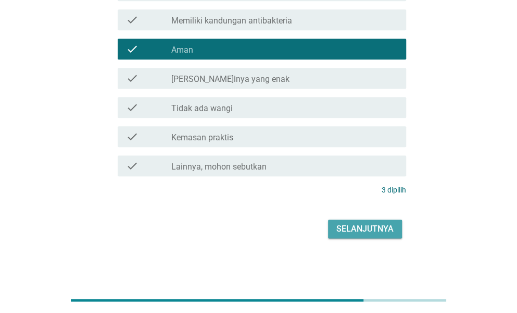
click at [360, 231] on div "Selanjutnya" at bounding box center [365, 228] width 57 height 13
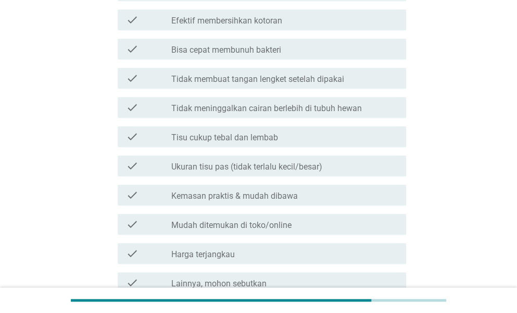
scroll to position [0, 0]
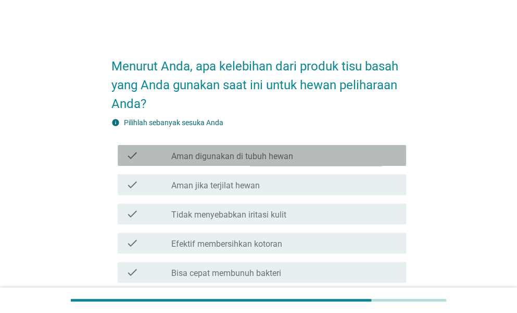
click at [263, 159] on label "Aman digunakan di tubuh hewan" at bounding box center [232, 156] width 122 height 10
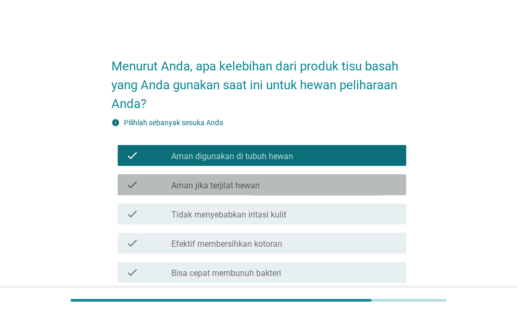
click at [255, 192] on div "check check_box_outline_blank Aman jika terjilat hewan" at bounding box center [262, 184] width 289 height 21
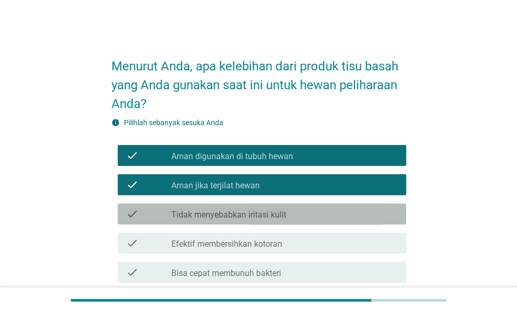
click at [263, 217] on label "Tidak menyebabkan iritasi kulit" at bounding box center [228, 214] width 115 height 10
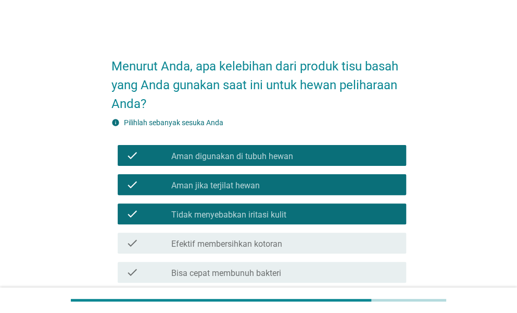
scroll to position [273, 0]
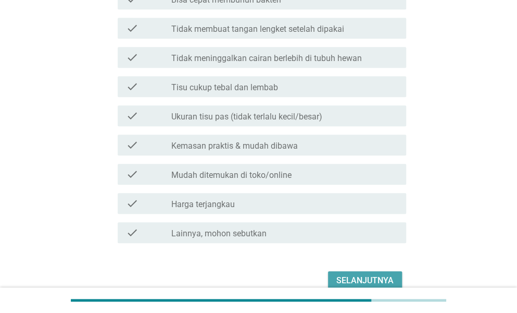
click at [341, 282] on div "Selanjutnya" at bounding box center [365, 280] width 57 height 13
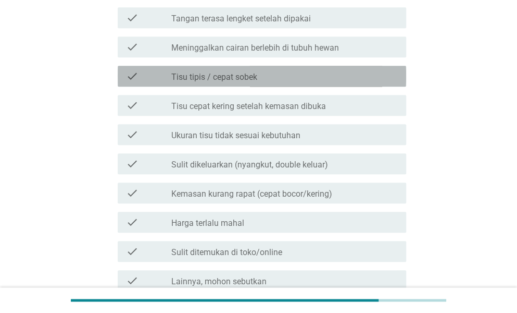
click at [233, 72] on label "Tisu tipis / cepat sobek" at bounding box center [214, 77] width 86 height 10
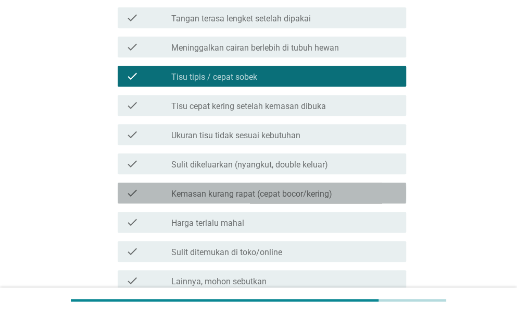
click at [233, 202] on div "check check_box_outline_blank Kemasan kurang rapat (cepat bocor/kering)" at bounding box center [262, 192] width 289 height 21
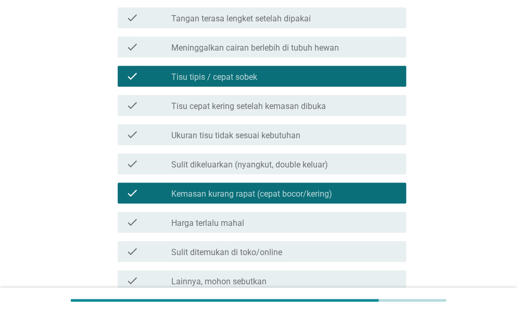
click at [235, 241] on div "check check_box_outline_blank Sulit ditemukan di toko/online" at bounding box center [262, 251] width 289 height 21
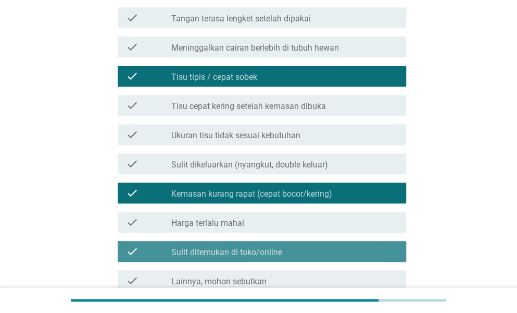
click at [281, 248] on label "Sulit ditemukan di toko/online" at bounding box center [226, 252] width 111 height 10
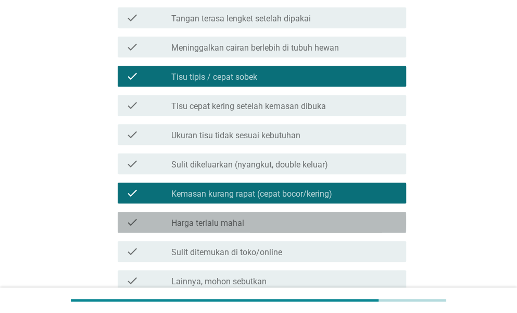
click at [259, 225] on div "check_box_outline_blank Harga terlalu mahal" at bounding box center [284, 222] width 227 height 13
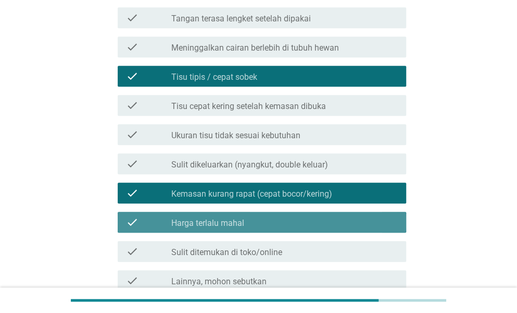
click at [306, 230] on div "check check_box_outline_blank Harga terlalu mahal" at bounding box center [262, 222] width 289 height 21
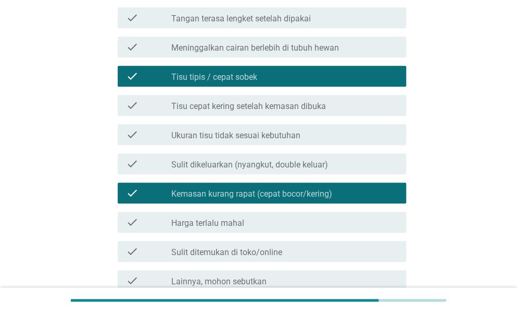
click at [302, 103] on label "Tisu cepat kering setelah kemasan dibuka" at bounding box center [248, 106] width 155 height 10
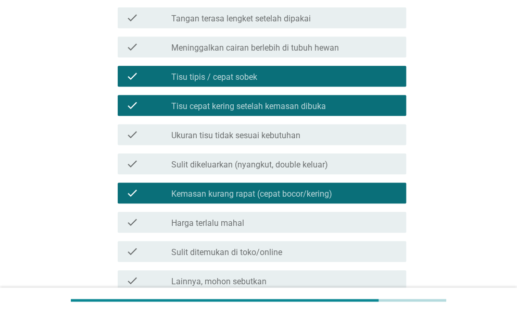
scroll to position [372, 0]
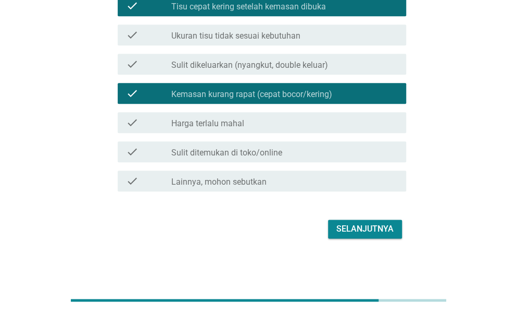
click at [368, 225] on div "Selanjutnya" at bounding box center [365, 228] width 57 height 13
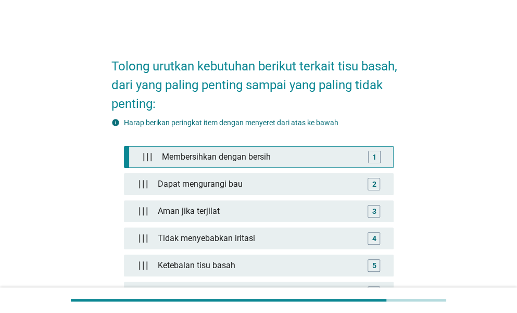
click at [357, 156] on div "Membersihkan dengan bersih" at bounding box center [261, 156] width 206 height 21
click at [378, 152] on div "1" at bounding box center [374, 157] width 13 height 13
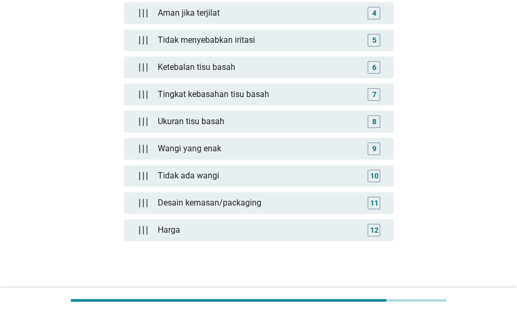
scroll to position [289, 0]
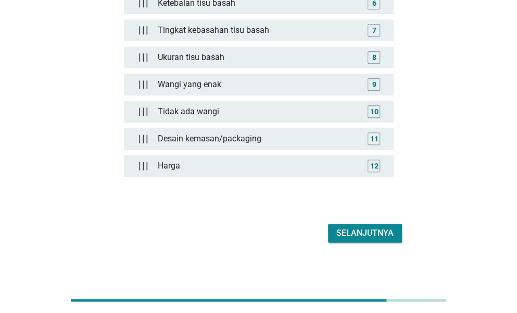
click at [368, 235] on button "Selanjutnya" at bounding box center [365, 232] width 74 height 19
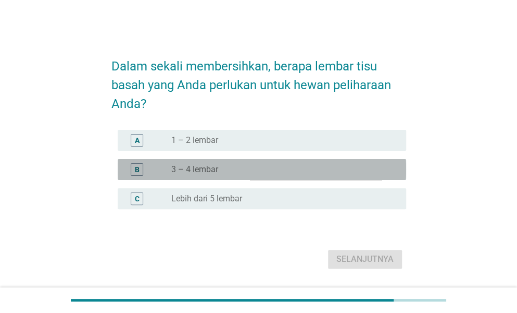
click at [220, 172] on div "radio_button_unchecked 3 – 4 lembar" at bounding box center [280, 169] width 218 height 10
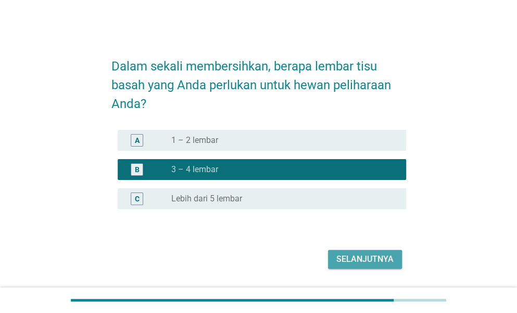
click at [354, 255] on div "Selanjutnya" at bounding box center [365, 259] width 57 height 13
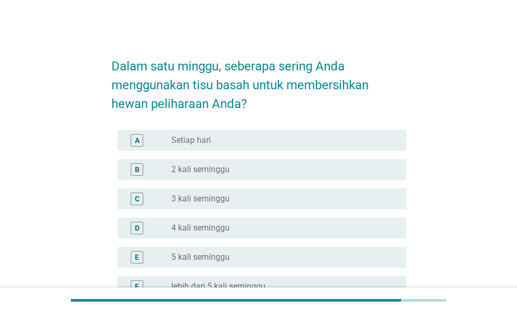
click at [264, 146] on div "A radio_button_unchecked Setiap hari" at bounding box center [262, 140] width 289 height 21
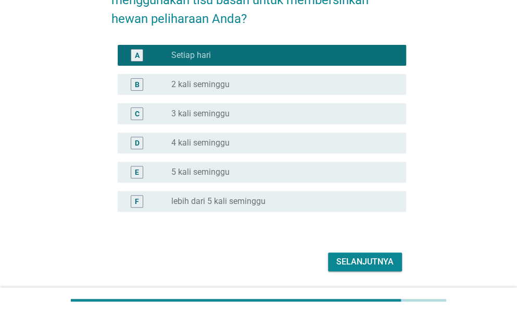
scroll to position [118, 0]
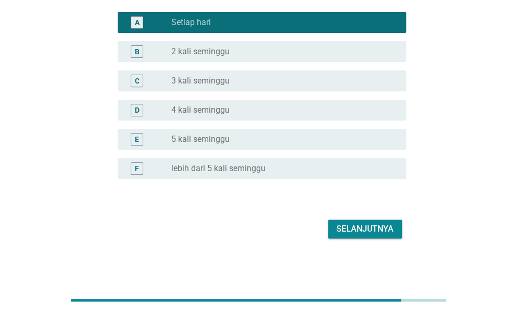
click at [379, 232] on div "Selanjutnya" at bounding box center [365, 228] width 57 height 13
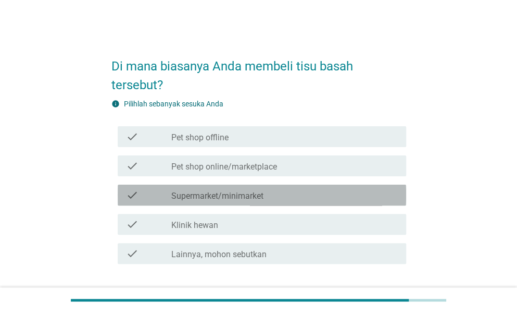
click at [213, 202] on div "check check_box_outline_blank Supermarket/minimarket" at bounding box center [262, 194] width 289 height 21
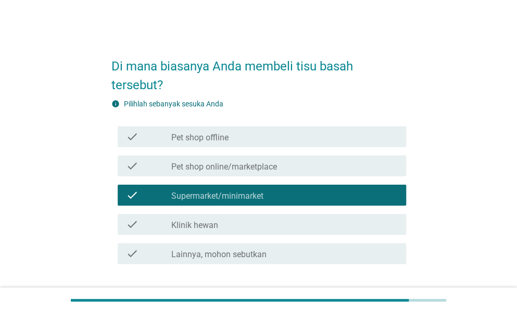
click at [517, 264] on div "Di mana biasanya Anda membeli tisu basah tersebut? info Pilihlah sebanyak sesuk…" at bounding box center [258, 179] width 517 height 359
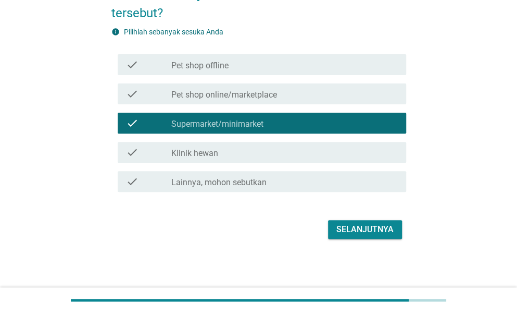
scroll to position [72, 0]
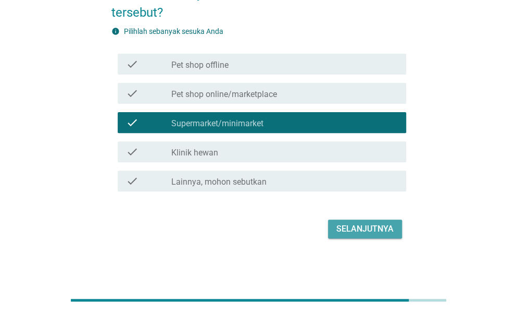
click at [368, 235] on button "Selanjutnya" at bounding box center [365, 228] width 74 height 19
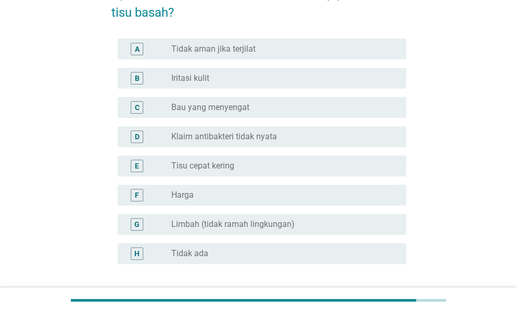
scroll to position [0, 0]
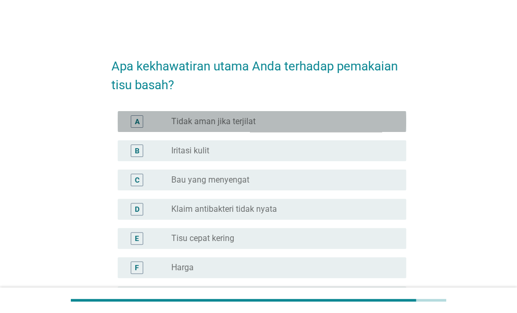
click at [233, 122] on label "Tidak aman jika terjilat" at bounding box center [213, 121] width 84 height 10
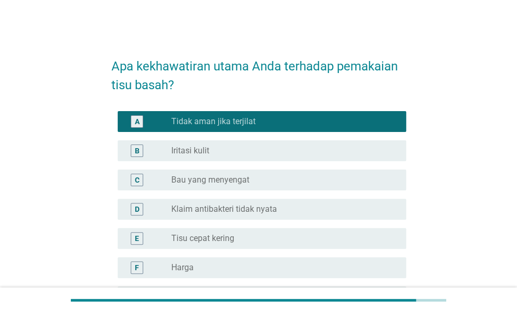
click at [233, 122] on label "Tidak aman jika terjilat" at bounding box center [213, 121] width 84 height 10
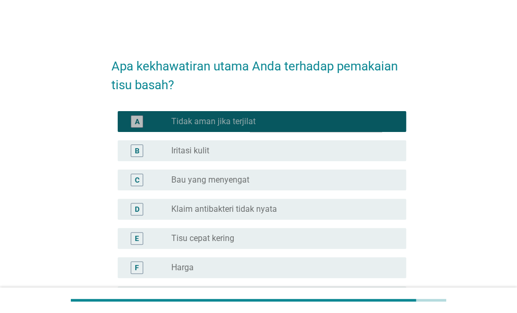
click at [245, 121] on label "Tidak aman jika terjilat" at bounding box center [213, 121] width 84 height 10
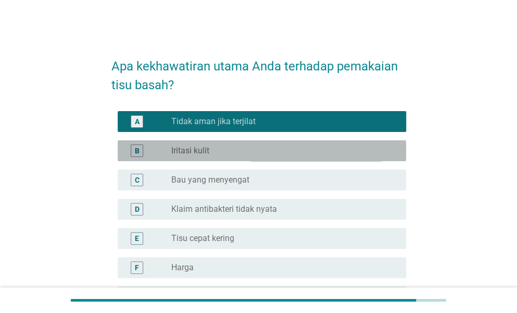
click at [257, 145] on div "radio_button_unchecked Iritasi kulit" at bounding box center [280, 150] width 218 height 10
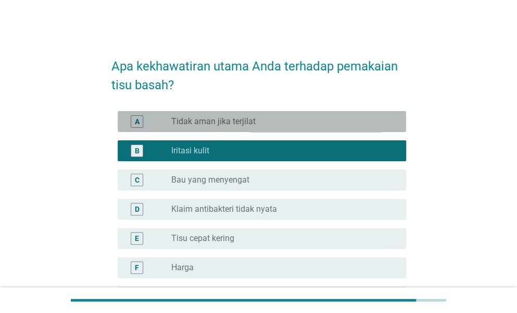
click at [285, 125] on div "radio_button_unchecked Tidak aman jika terjilat" at bounding box center [280, 121] width 218 height 10
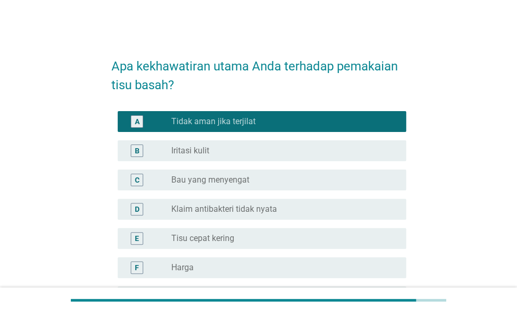
scroll to position [157, 0]
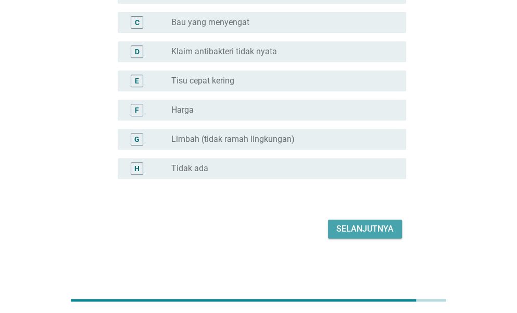
click at [374, 233] on div "Selanjutnya" at bounding box center [365, 228] width 57 height 13
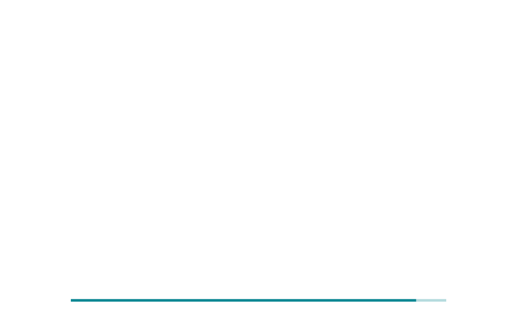
scroll to position [0, 0]
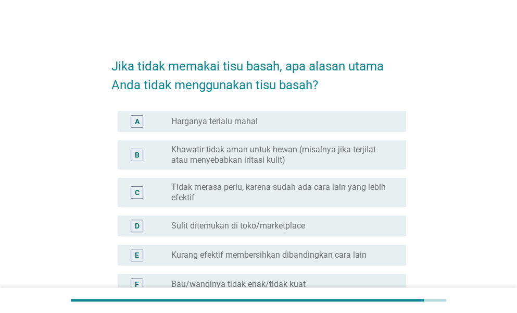
click at [265, 157] on label "Khawatir tidak aman untuk hewan (misalnya jika terjilat atau menyebabkan iritas…" at bounding box center [280, 154] width 218 height 21
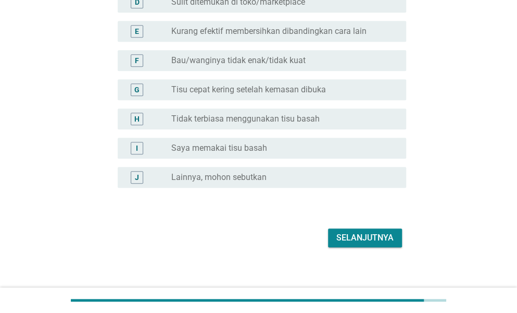
scroll to position [232, 0]
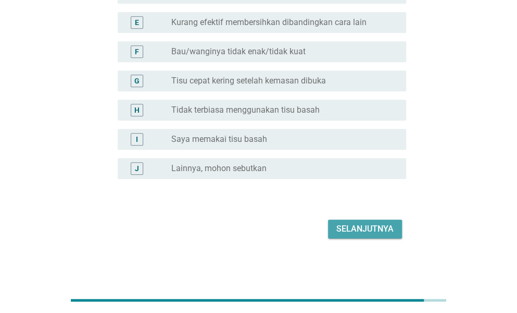
click at [369, 228] on div "Selanjutnya" at bounding box center [365, 228] width 57 height 13
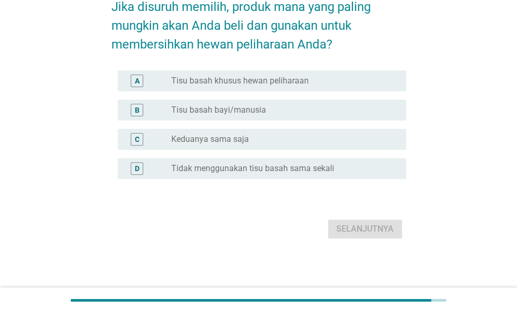
scroll to position [0, 0]
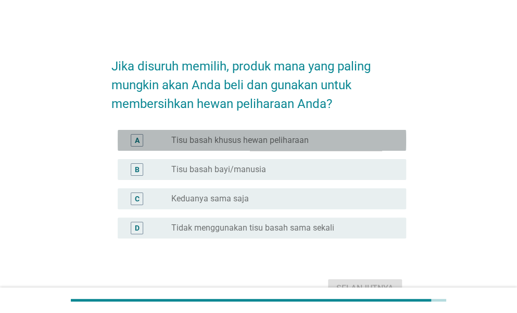
click at [257, 138] on label "Tisu basah khusus hewan peliharaan" at bounding box center [240, 140] width 138 height 10
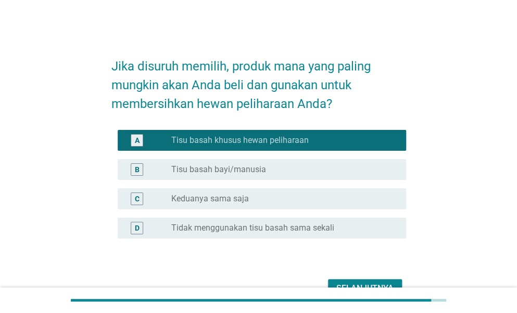
click at [367, 283] on div "Selanjutnya" at bounding box center [365, 288] width 57 height 13
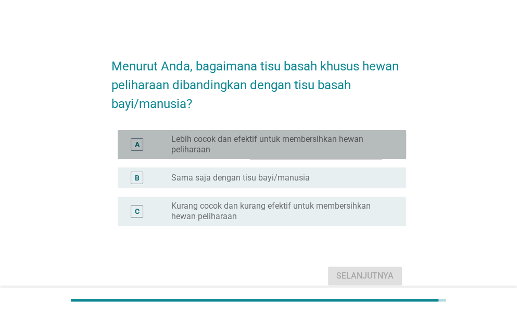
click at [271, 136] on label "Lebih cocok dan efektif untuk membersihkan hewan peliharaan" at bounding box center [280, 144] width 218 height 21
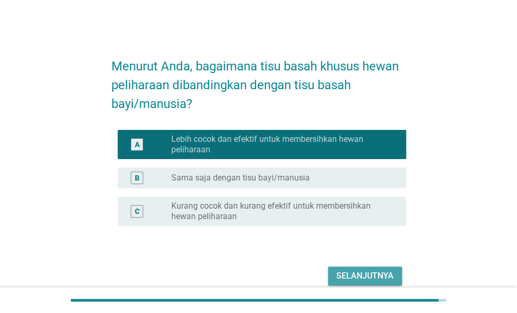
click at [362, 275] on div "Selanjutnya" at bounding box center [365, 275] width 57 height 13
